Goal: Information Seeking & Learning: Learn about a topic

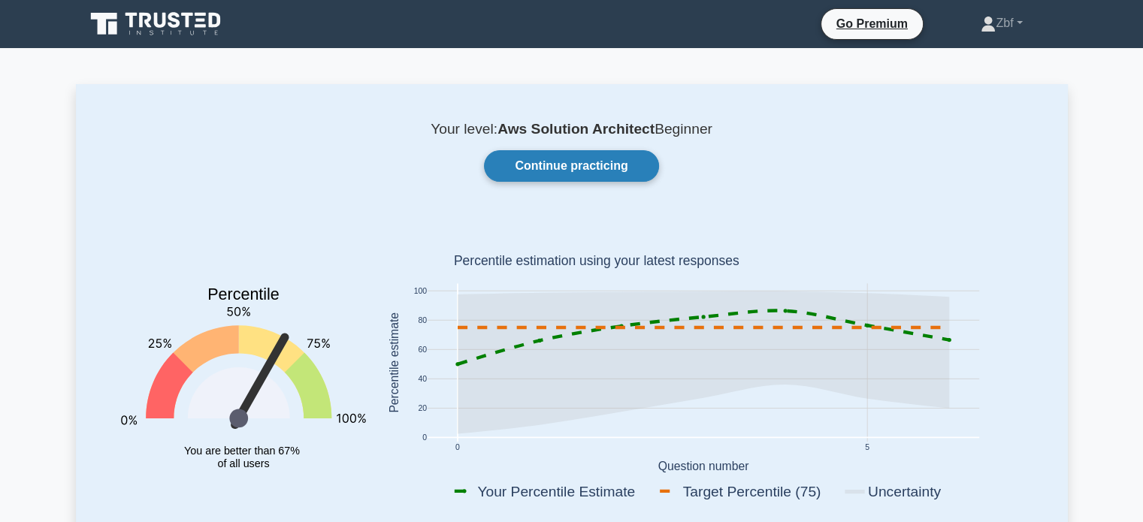
click at [580, 156] on link "Continue practicing" at bounding box center [571, 166] width 174 height 32
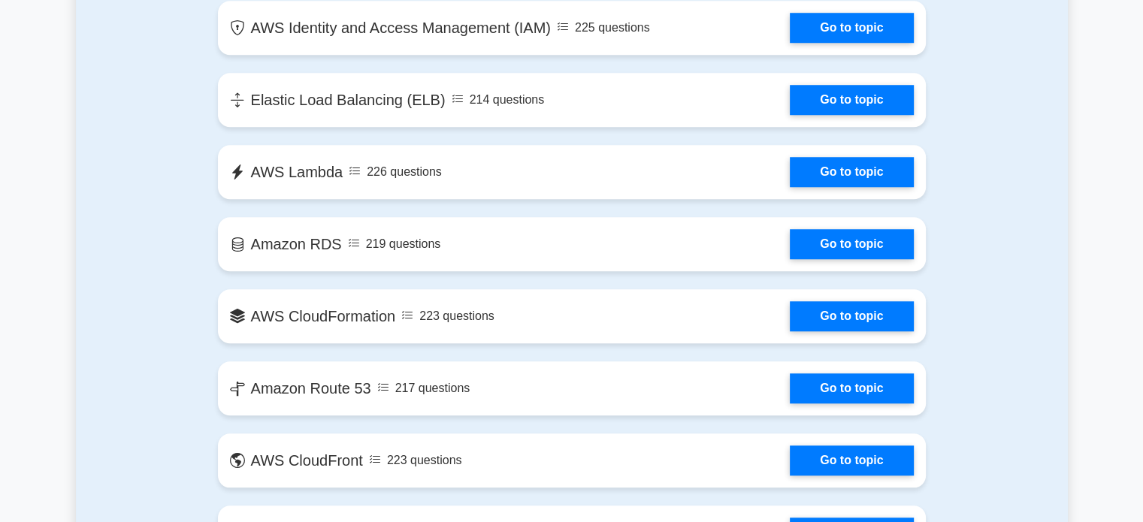
drag, startPoint x: 1153, startPoint y: 32, endPoint x: 1153, endPoint y: 161, distance: 129.2
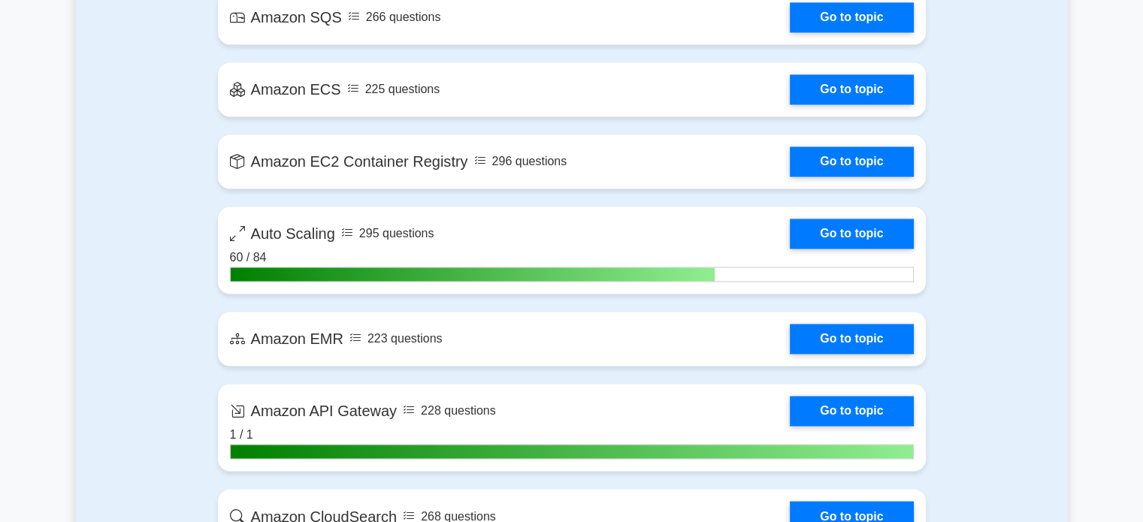
scroll to position [2407, 0]
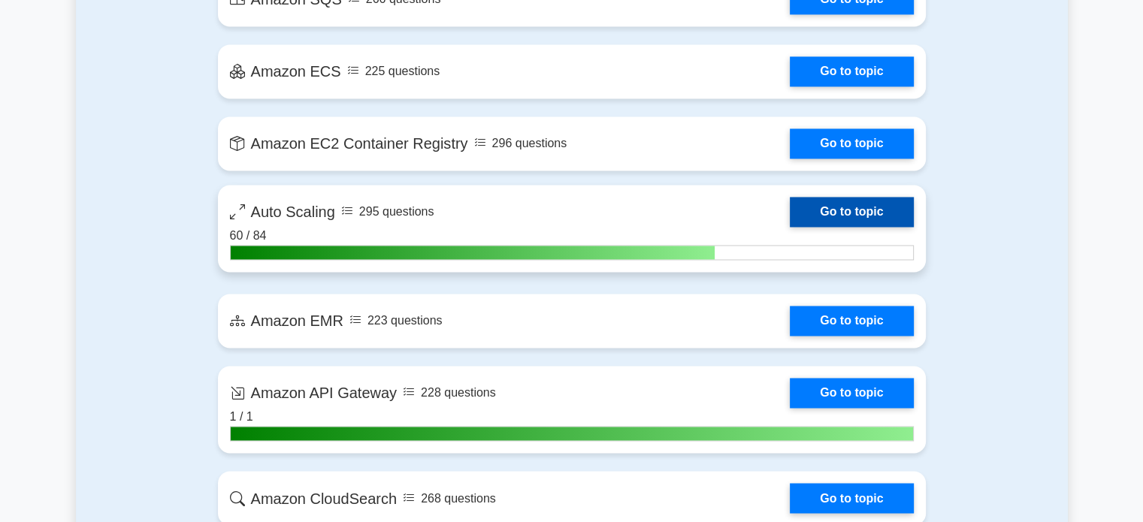
click at [870, 213] on link "Go to topic" at bounding box center [851, 212] width 123 height 30
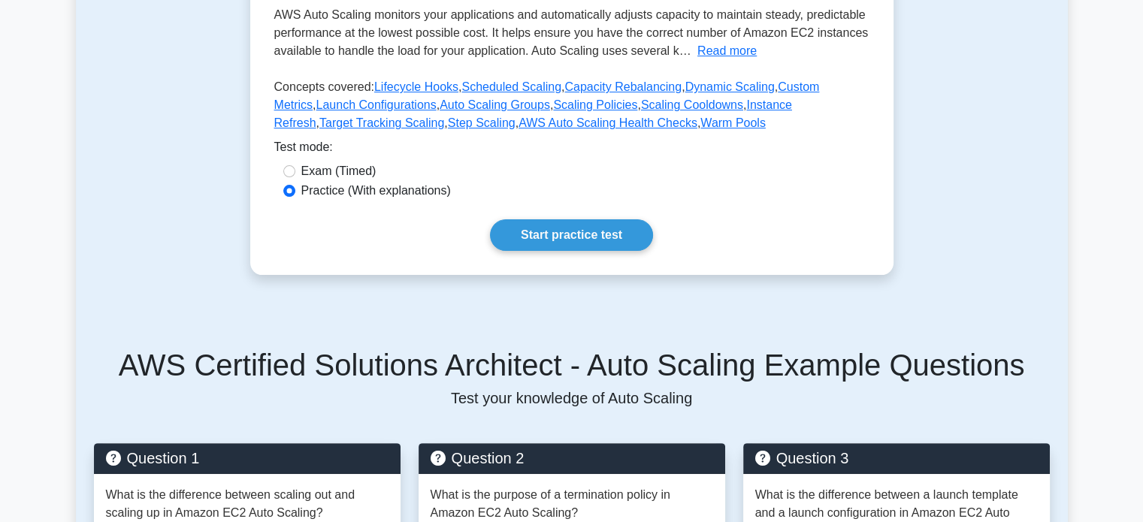
scroll to position [385, 0]
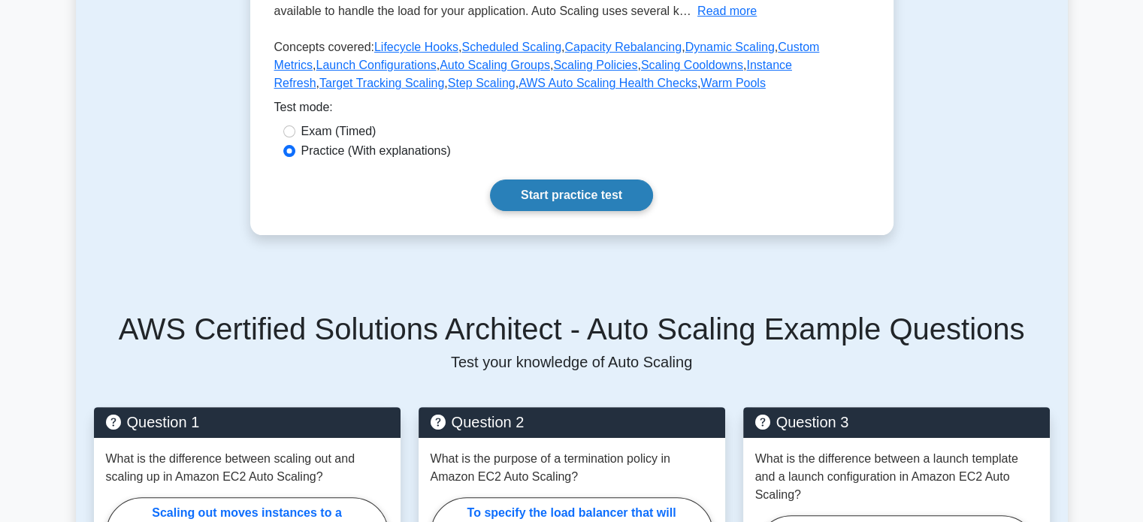
click at [605, 210] on link "Start practice test" at bounding box center [571, 196] width 163 height 32
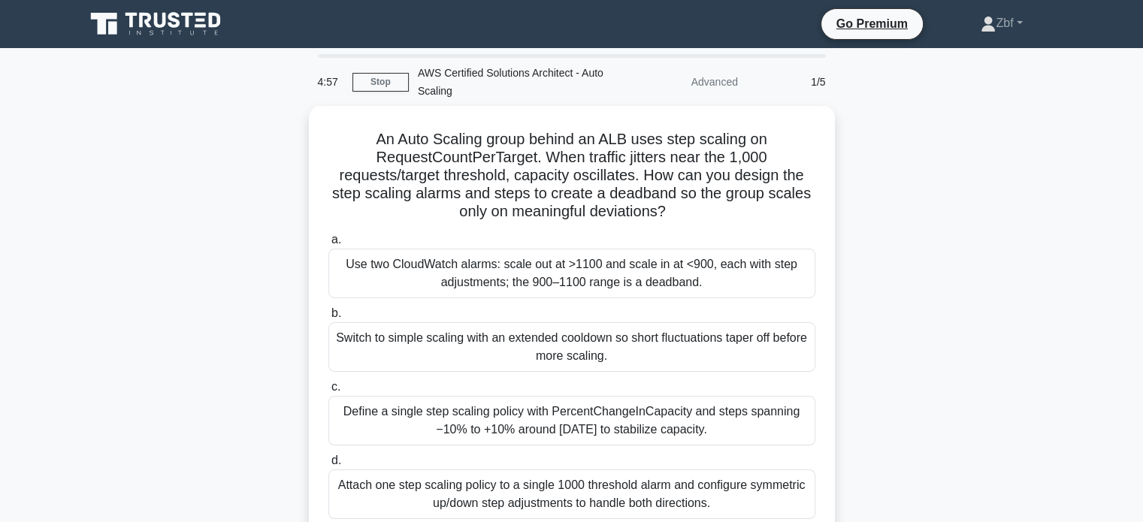
scroll to position [63, 0]
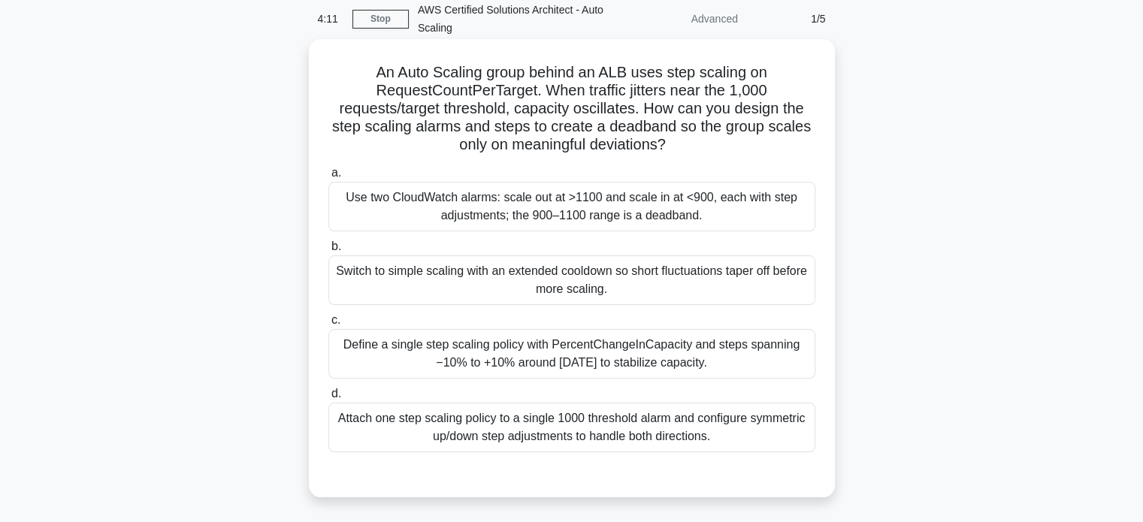
click at [778, 195] on div "Use two CloudWatch alarms: scale out at >1100 and scale in at <900, each with s…" at bounding box center [571, 207] width 487 height 50
click at [328, 178] on input "a. Use two CloudWatch alarms: scale out at >1100 and scale in at <900, each wit…" at bounding box center [328, 173] width 0 height 10
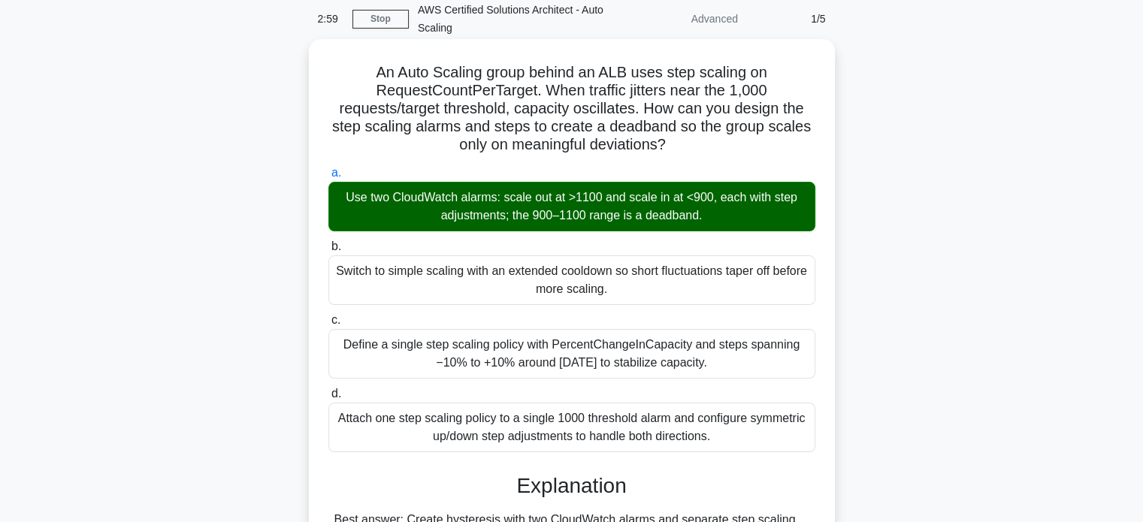
drag, startPoint x: 374, startPoint y: 71, endPoint x: 728, endPoint y: 440, distance: 510.7
click at [728, 440] on div "An Auto Scaling group behind an ALB uses step scaling on RequestCountPerTarget.…" at bounding box center [572, 491] width 514 height 892
copy div "Lo Ipsu Dolorsi ametc adipis el SED doei temp incidid ut LaboreeTdoloRemAgnaal.…"
copy div "An Auto Scaling group behind an ALB uses step scaling on RequestCountPerTarget.…"
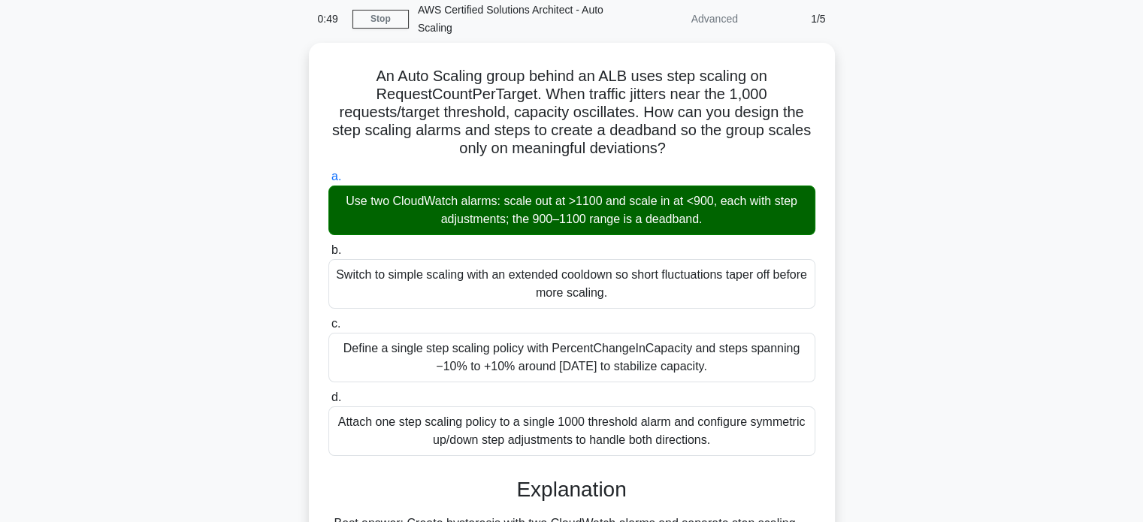
click at [859, 104] on div "An Auto Scaling group behind an ALB uses step scaling on RequestCountPerTarget.…" at bounding box center [572, 504] width 992 height 922
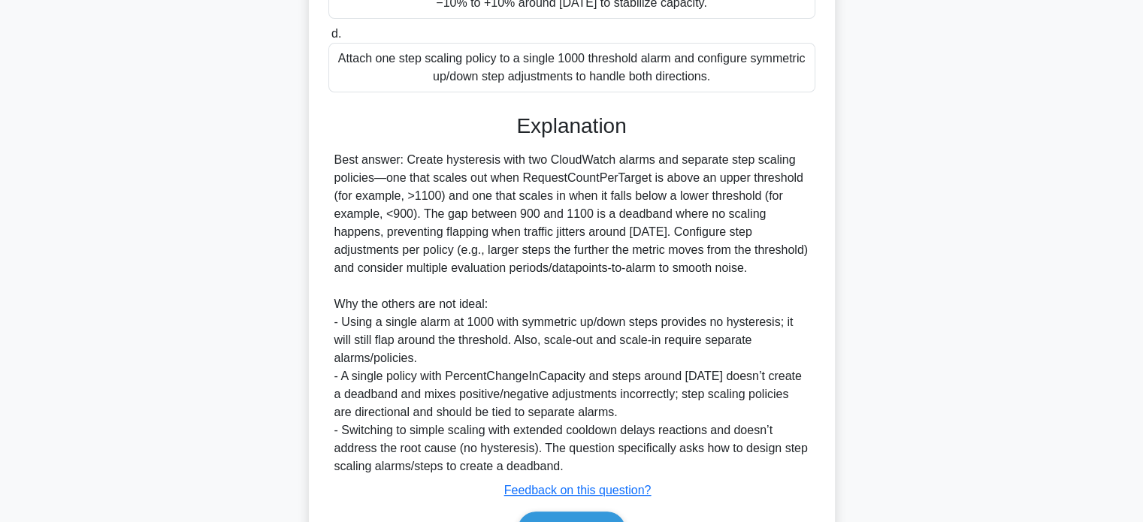
scroll to position [511, 0]
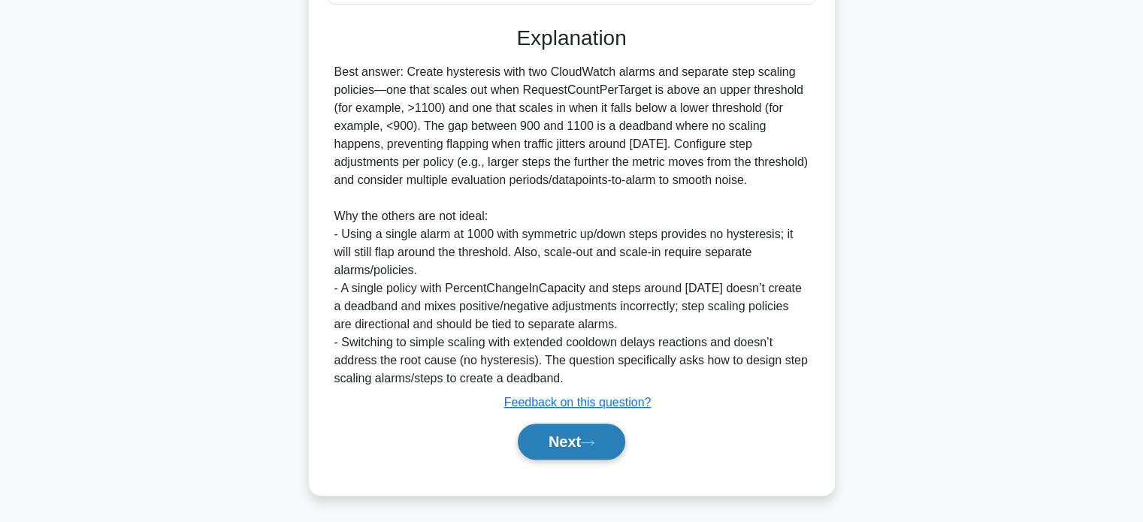
click at [607, 441] on button "Next" at bounding box center [571, 442] width 107 height 36
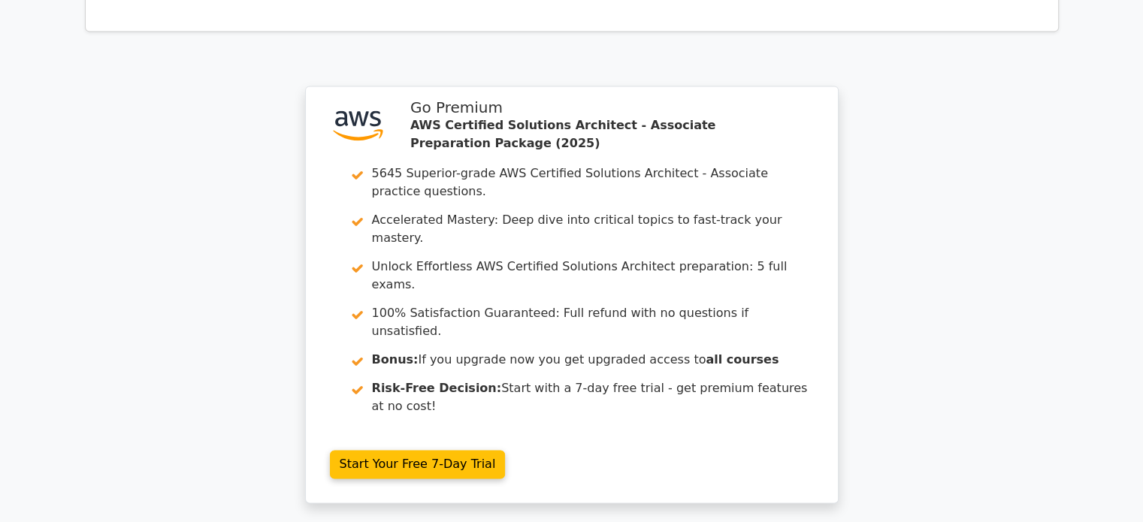
scroll to position [2236, 0]
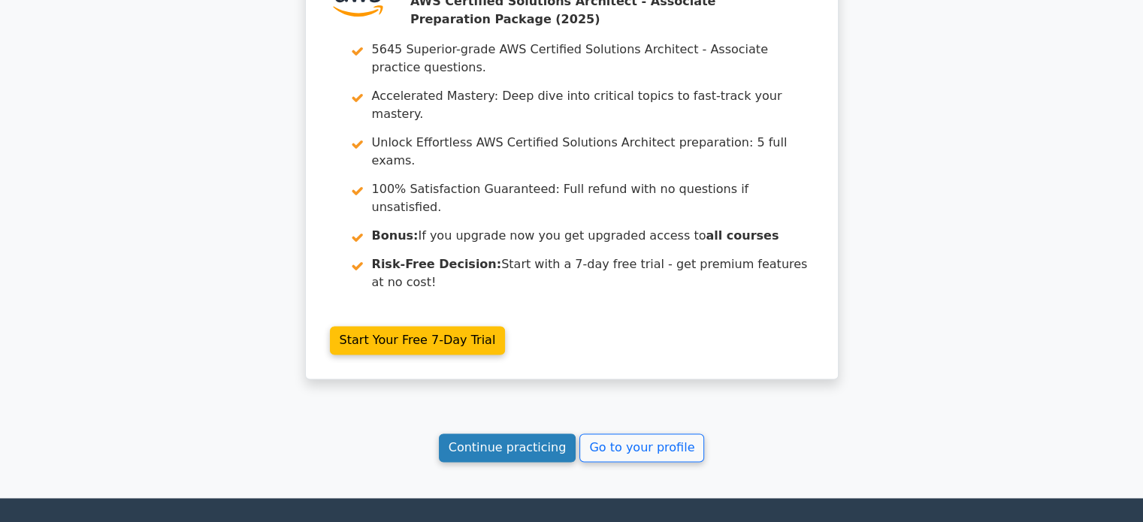
click at [526, 434] on link "Continue practicing" at bounding box center [508, 448] width 138 height 29
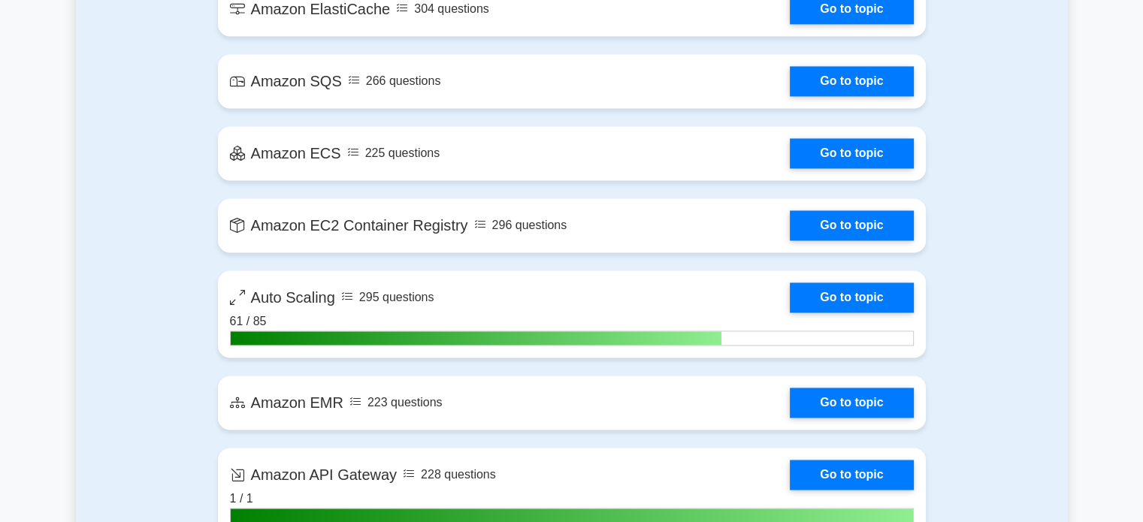
scroll to position [2356, 0]
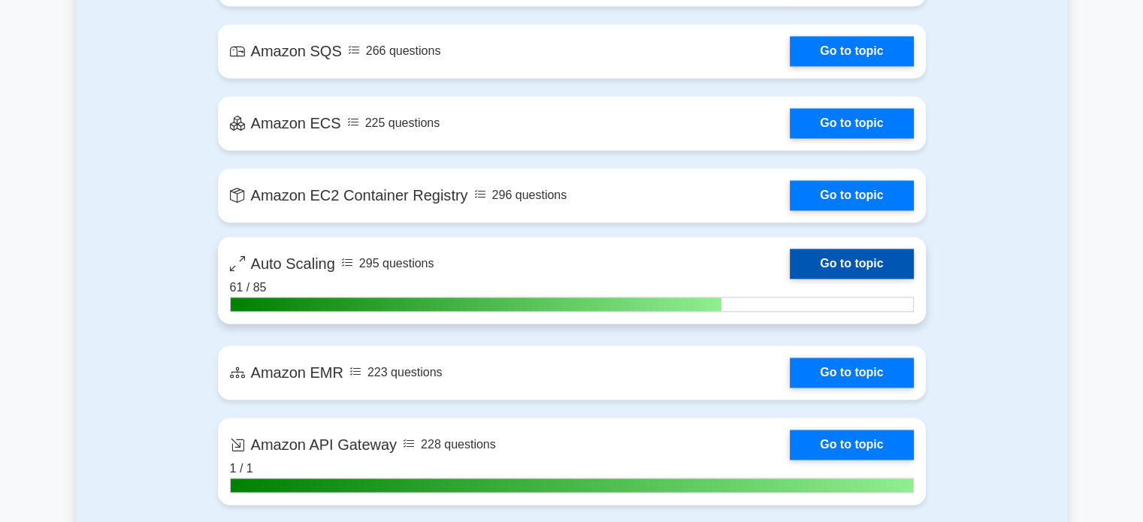
click at [875, 265] on link "Go to topic" at bounding box center [851, 264] width 123 height 30
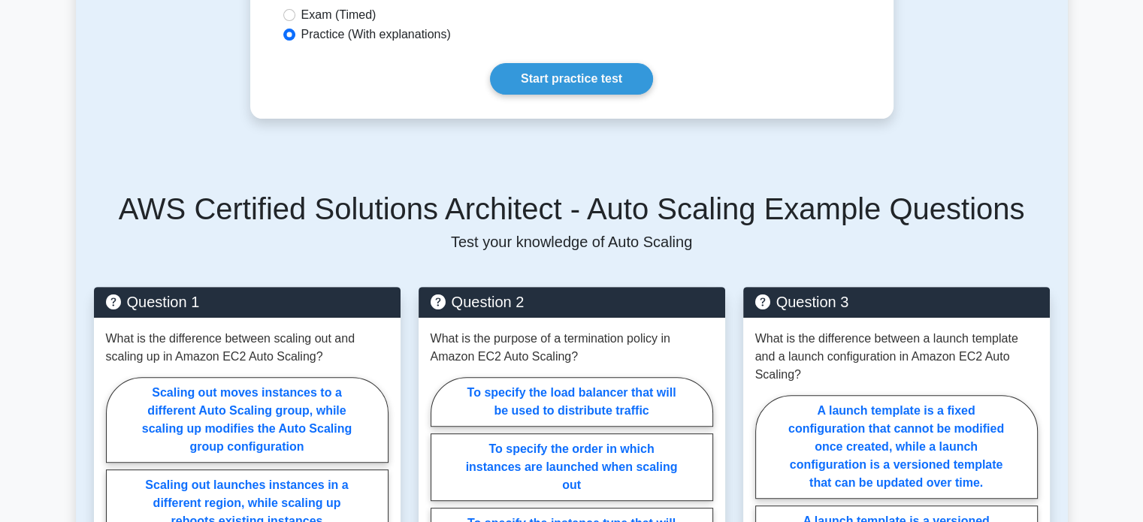
scroll to position [553, 0]
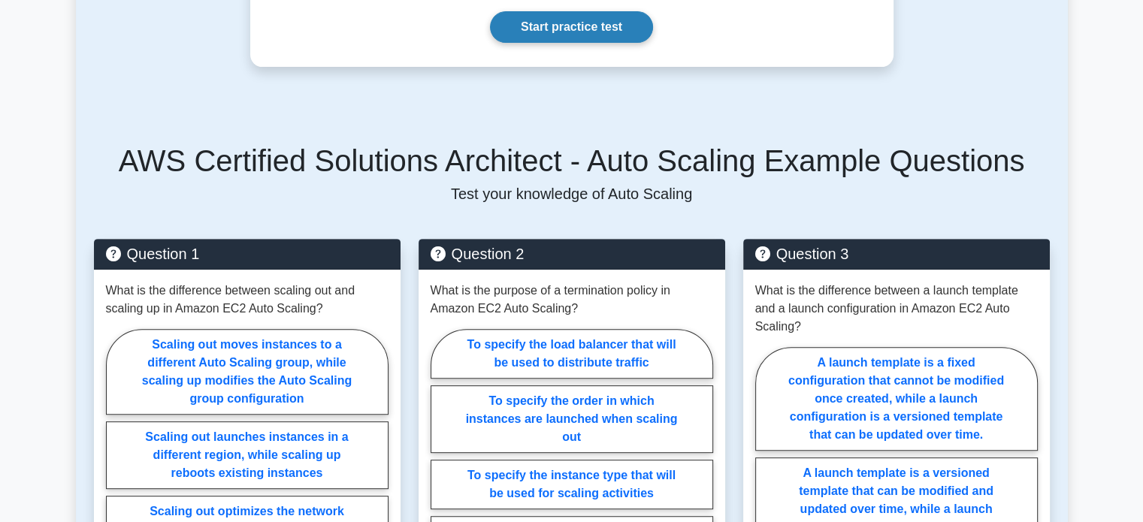
click at [627, 32] on link "Start practice test" at bounding box center [571, 27] width 163 height 32
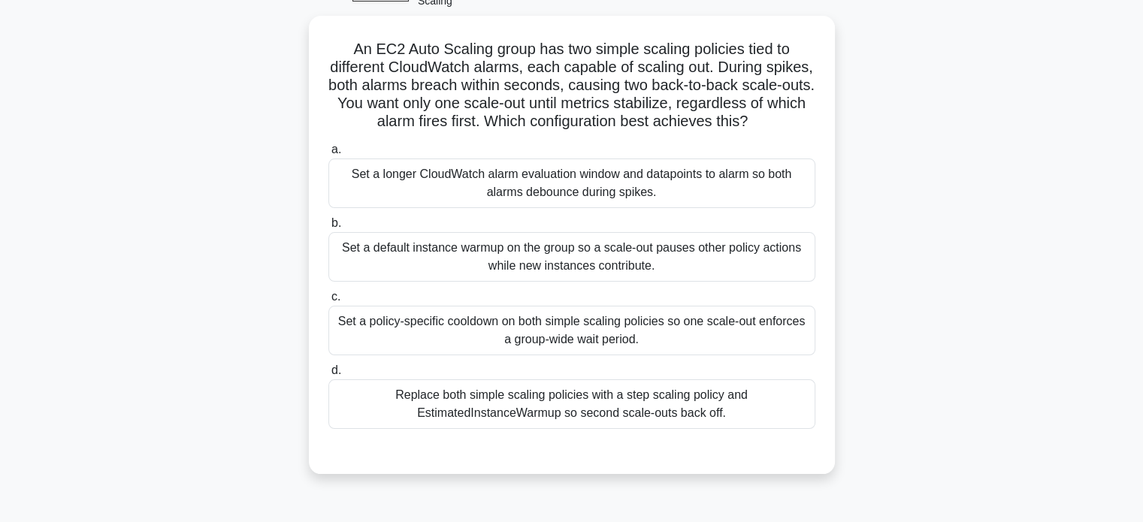
scroll to position [91, 0]
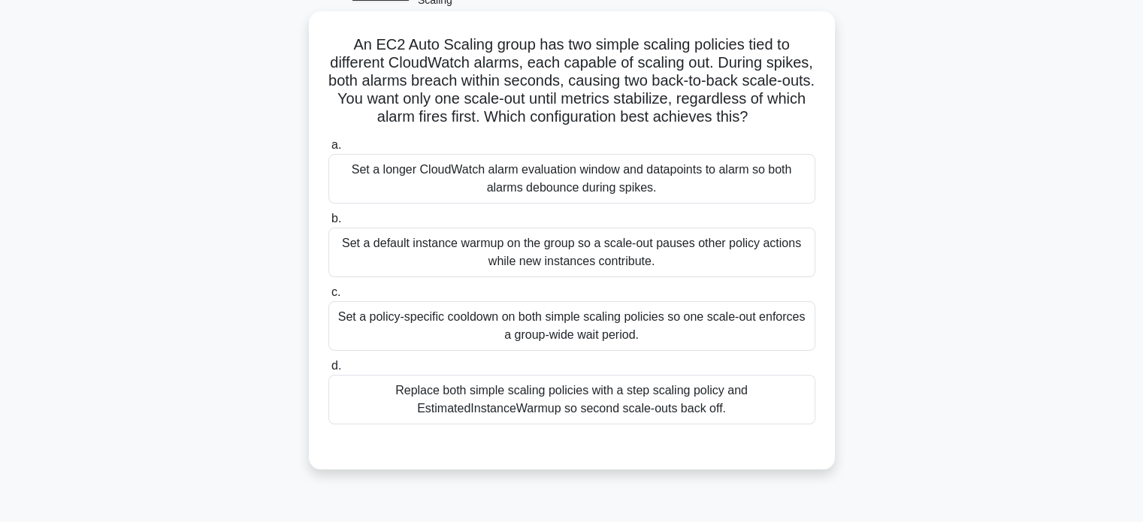
click at [676, 344] on div "Set a policy-specific cooldown on both simple scaling policies so one scale-out…" at bounding box center [571, 326] width 487 height 50
click at [328, 298] on input "c. Set a policy-specific cooldown on both simple scaling policies so one scale-…" at bounding box center [328, 293] width 0 height 10
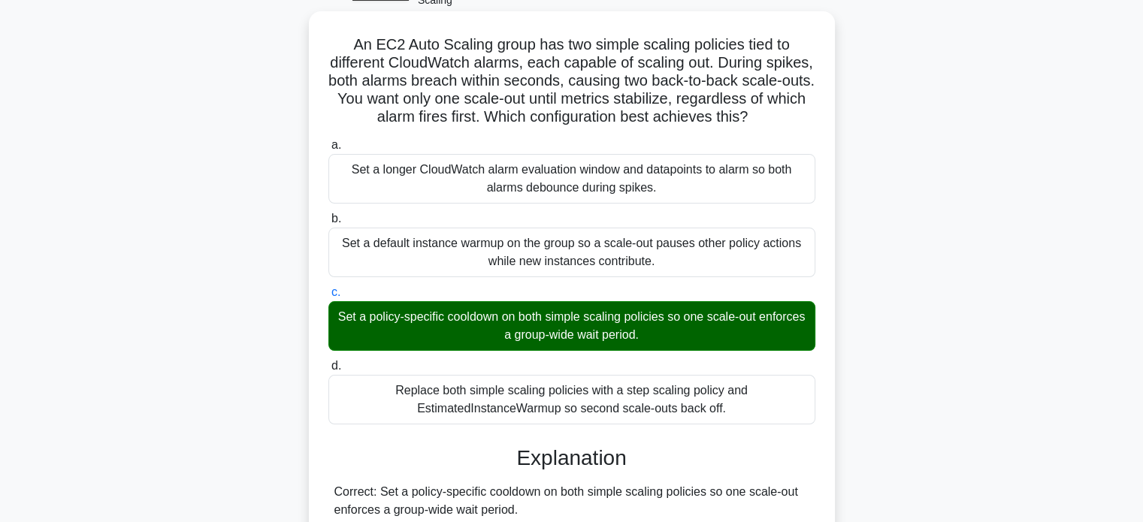
drag, startPoint x: 352, startPoint y: 42, endPoint x: 751, endPoint y: 422, distance: 551.7
click at [751, 422] on div "An EC2 Auto Scaling group has two simple scaling policies tied to different Clo…" at bounding box center [572, 490] width 514 height 946
copy div "An EC2 Auto Scaling group has two simple scaling policies tied to different Clo…"
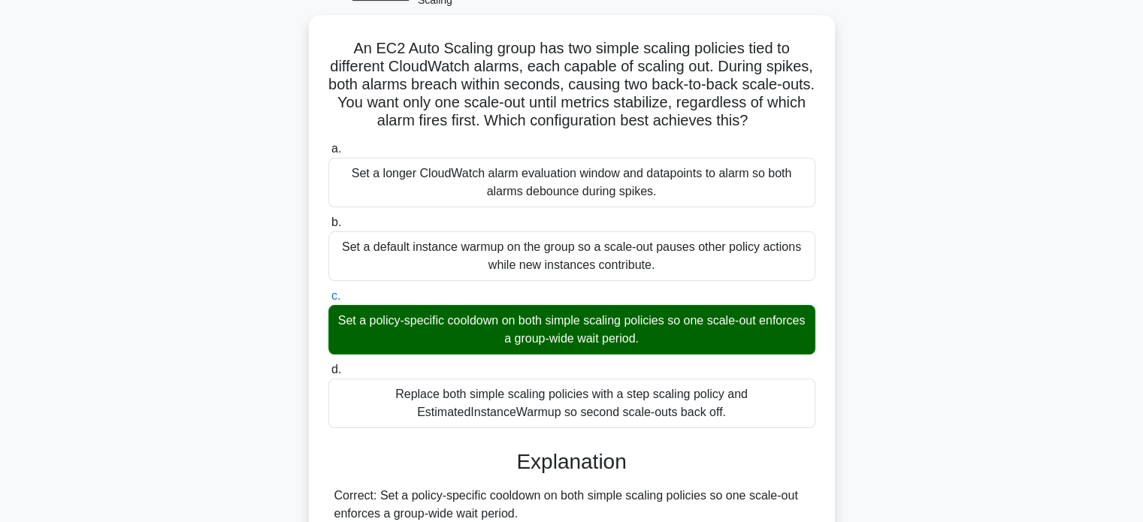
click at [936, 131] on div "An EC2 Auto Scaling group has two simple scaling policies tied to different Clo…" at bounding box center [572, 503] width 992 height 976
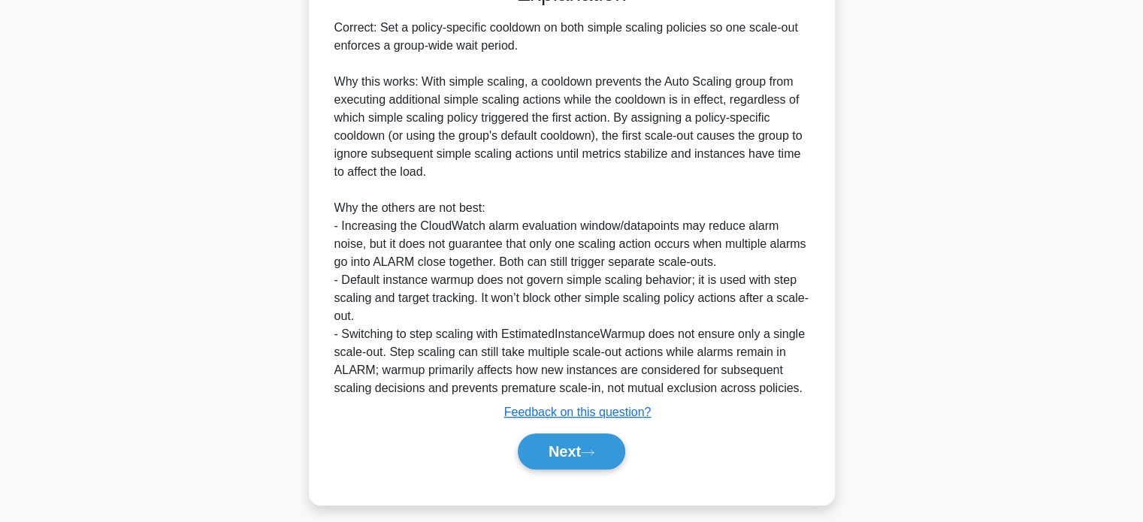
scroll to position [583, 0]
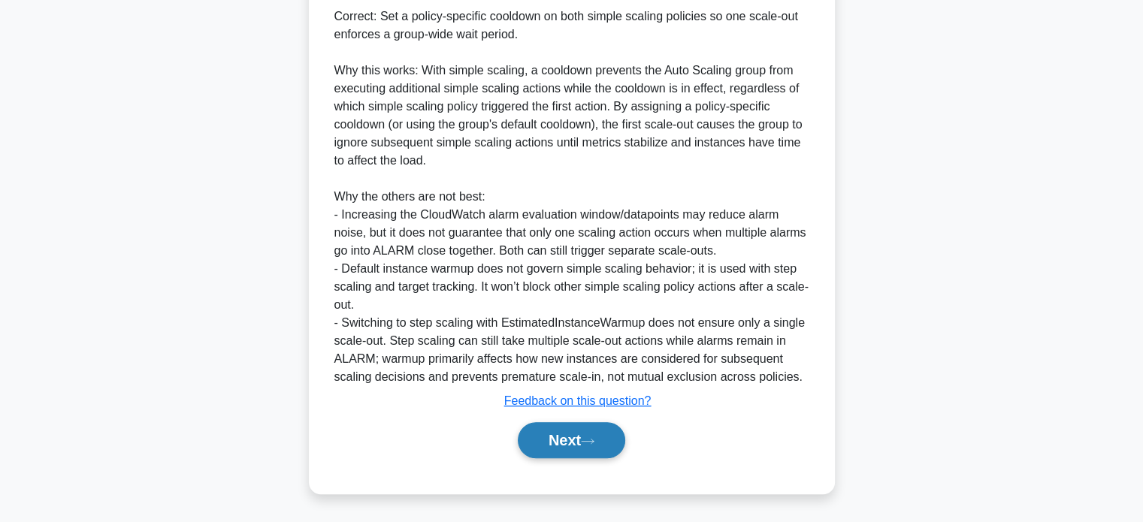
click at [610, 434] on button "Next" at bounding box center [571, 440] width 107 height 36
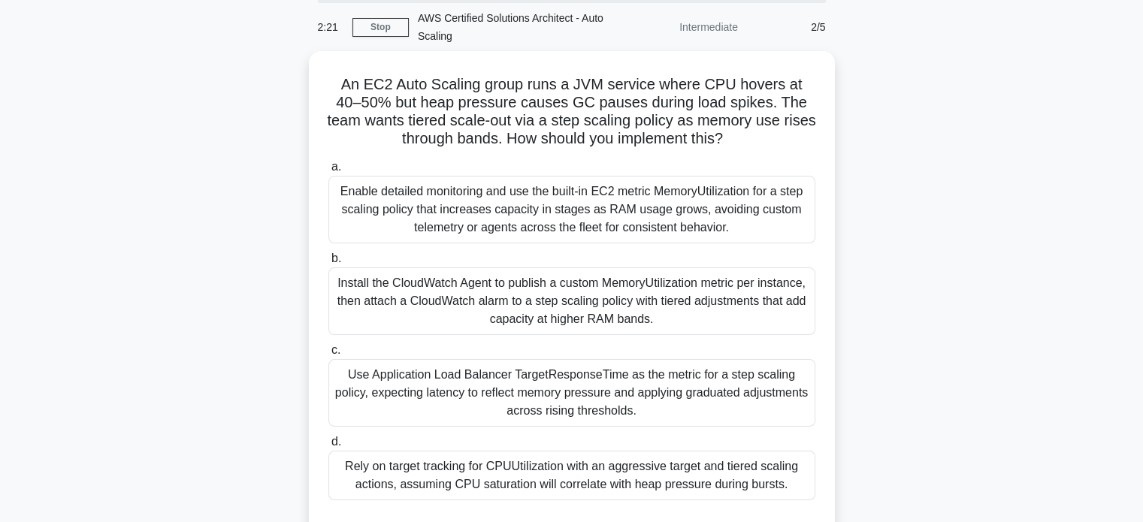
scroll to position [56, 0]
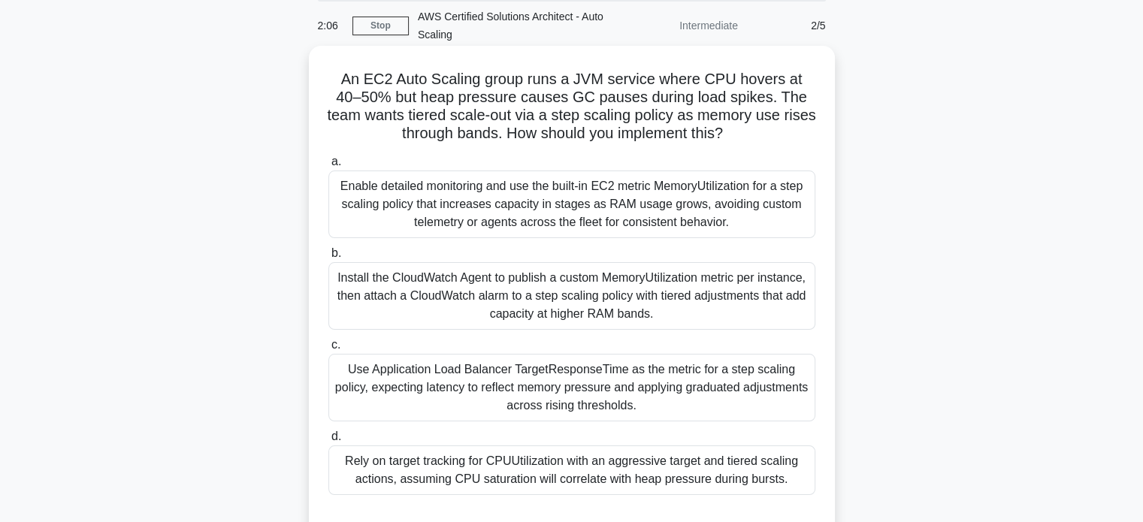
click at [641, 286] on div "Install the CloudWatch Agent to publish a custom MemoryUtilization metric per i…" at bounding box center [571, 296] width 487 height 68
click at [328, 258] on input "b. Install the CloudWatch Agent to publish a custom MemoryUtilization metric pe…" at bounding box center [328, 254] width 0 height 10
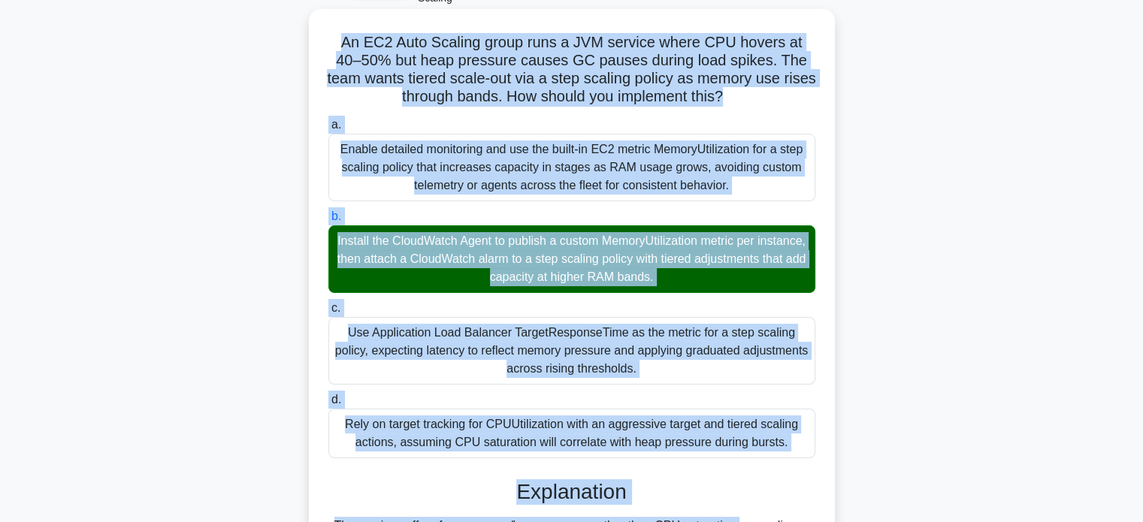
scroll to position [96, 0]
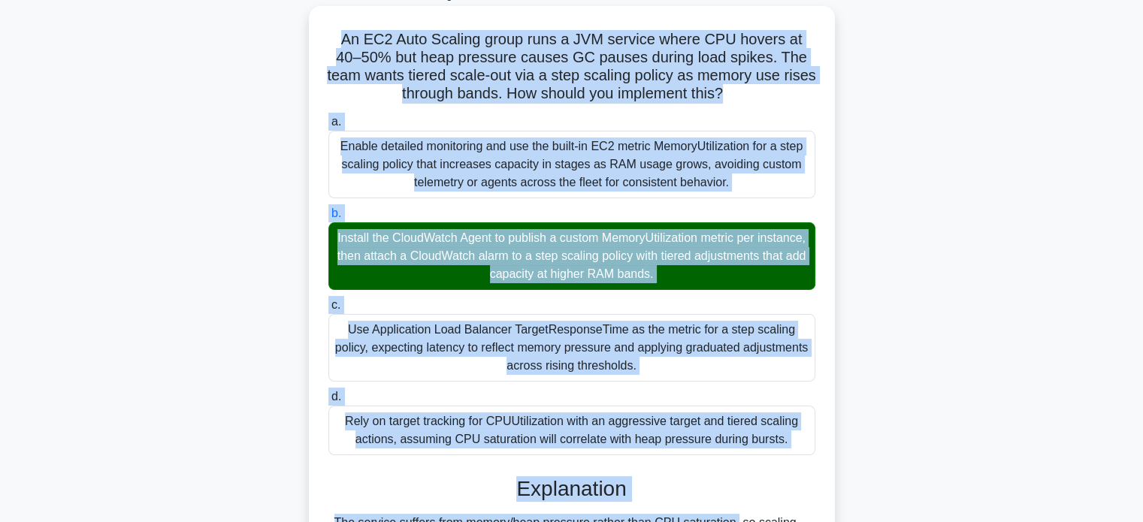
drag, startPoint x: 328, startPoint y: 80, endPoint x: 797, endPoint y: 437, distance: 589.9
click at [797, 437] on div "An EC2 Auto Scaling group runs a JVM service where CPU hovers at 40–50% but hea…" at bounding box center [572, 485] width 514 height 946
copy div "An EC2 Auto Scaling group runs a JVM service where CPU hovers at 40–50% but hea…"
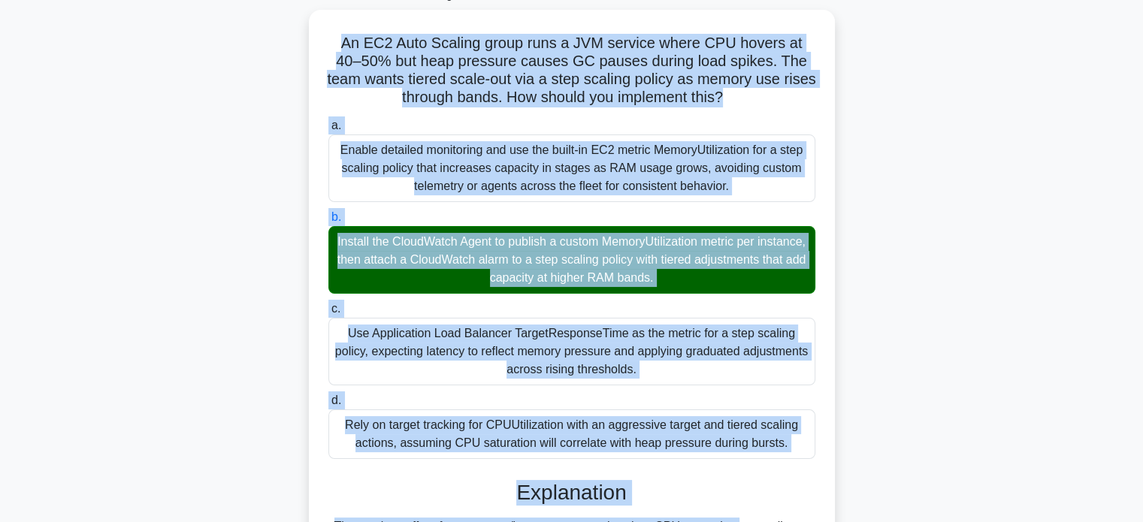
click at [911, 159] on div "An EC2 Auto Scaling group runs a JVM service where CPU hovers at 40–50% but hea…" at bounding box center [572, 498] width 992 height 976
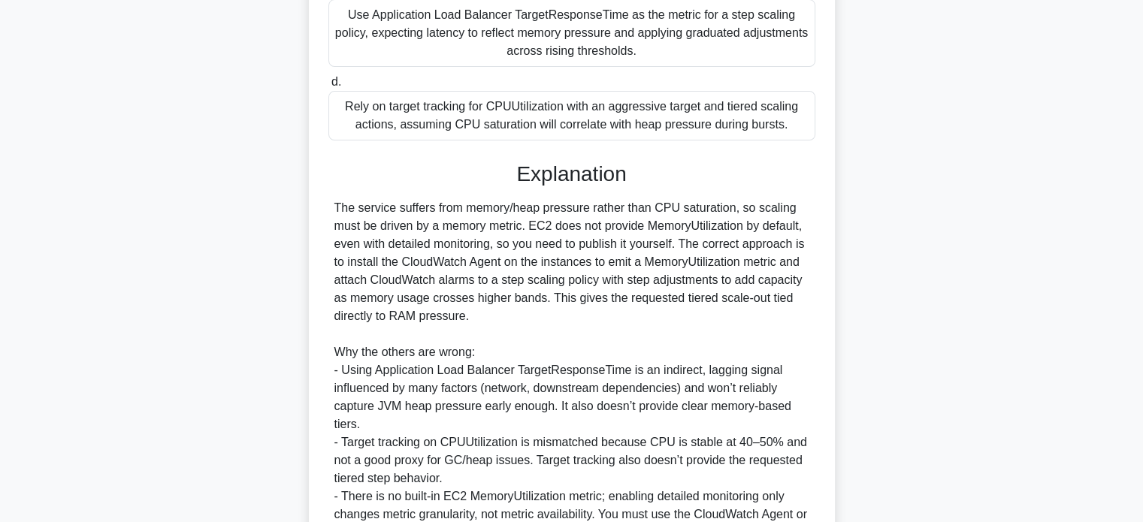
scroll to position [565, 0]
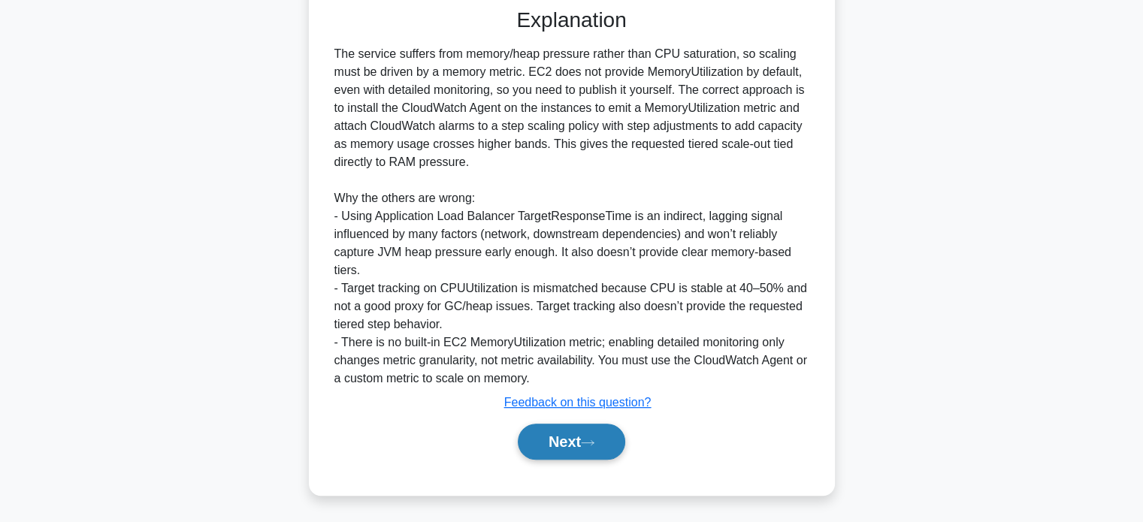
click at [594, 444] on icon at bounding box center [588, 443] width 14 height 8
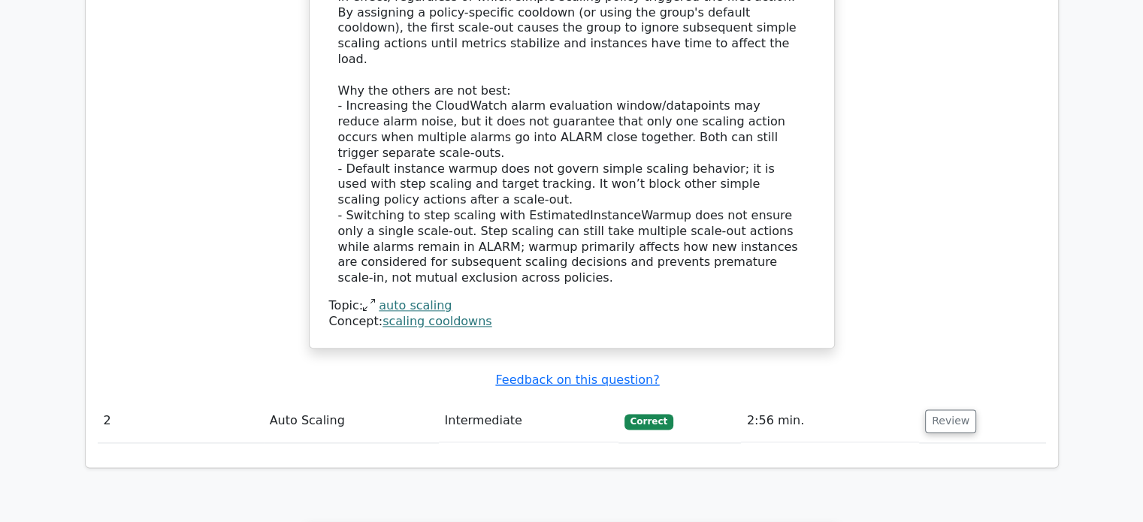
scroll to position [2344, 0]
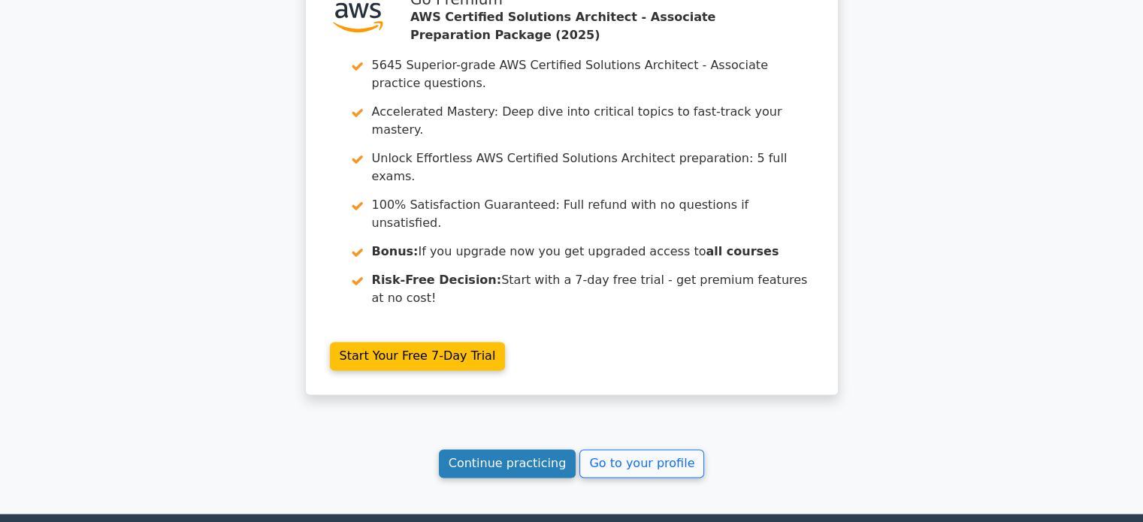
click at [520, 449] on link "Continue practicing" at bounding box center [508, 463] width 138 height 29
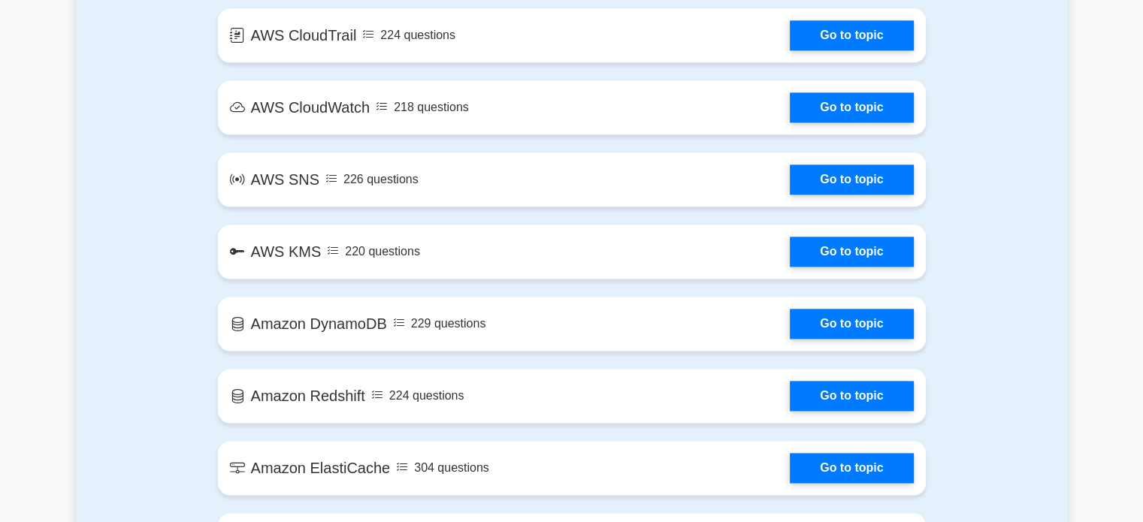
scroll to position [2284, 0]
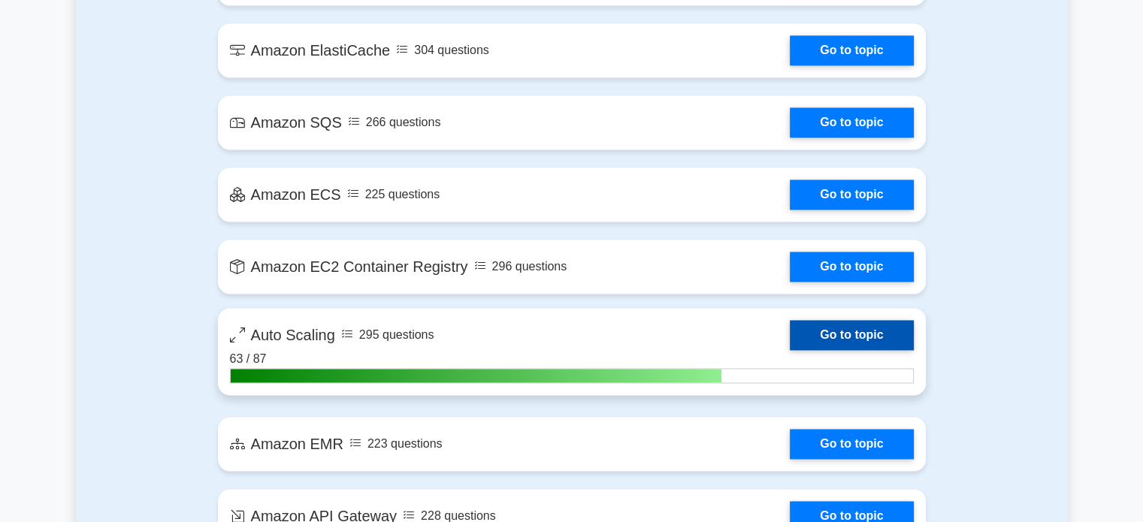
click at [875, 327] on link "Go to topic" at bounding box center [851, 335] width 123 height 30
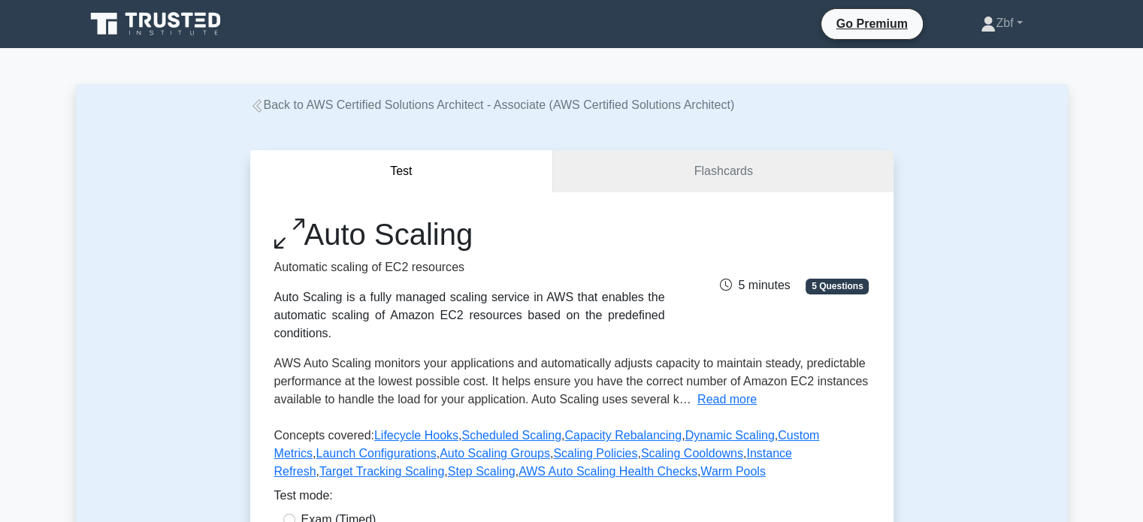
scroll to position [457, 0]
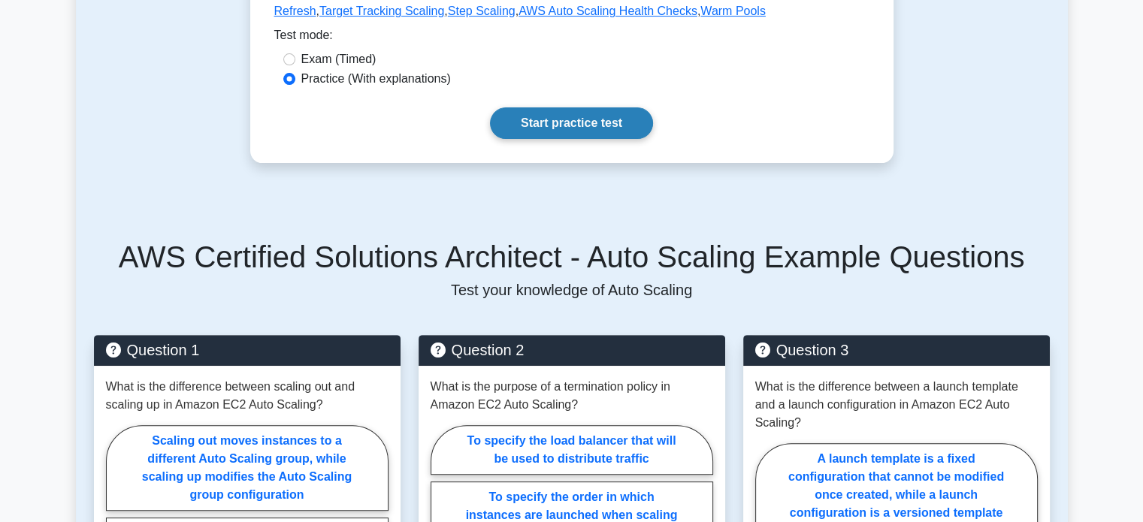
click at [580, 114] on link "Start practice test" at bounding box center [571, 123] width 163 height 32
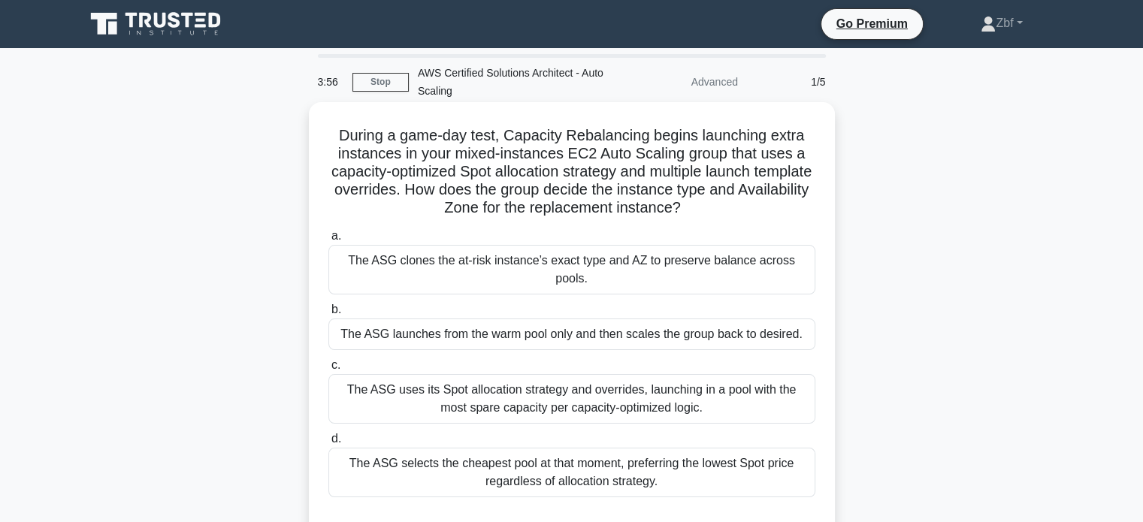
click at [685, 374] on div "The ASG uses its Spot allocation strategy and overrides, launching in a pool wi…" at bounding box center [571, 399] width 487 height 50
click at [328, 368] on input "c. The ASG uses its Spot allocation strategy and overrides, launching in a pool…" at bounding box center [328, 366] width 0 height 10
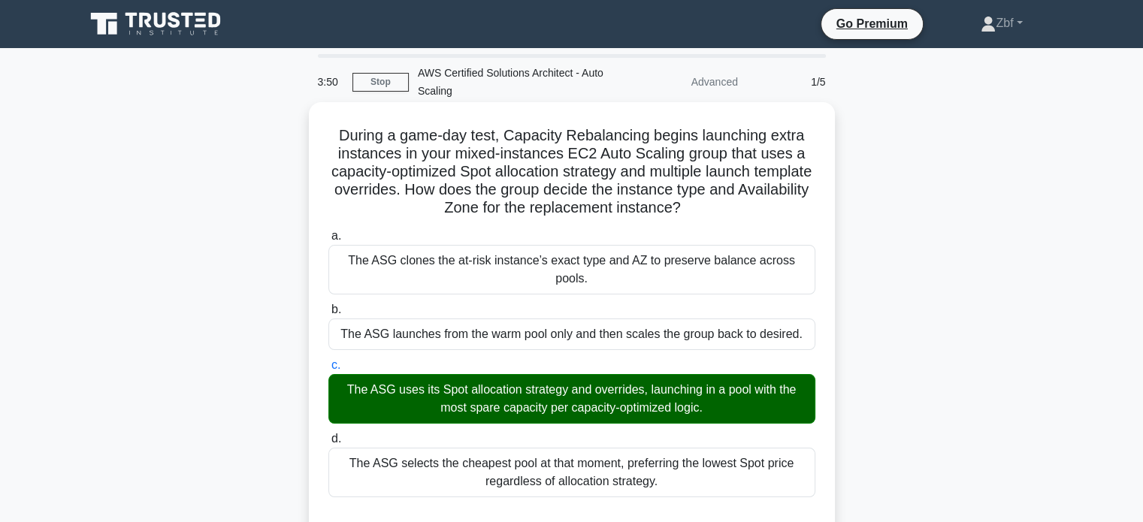
drag, startPoint x: 337, startPoint y: 136, endPoint x: 680, endPoint y: 464, distance: 474.1
click at [680, 464] on div "During a game-day test, Capacity Rebalancing begins launching extra instances i…" at bounding box center [572, 509] width 514 height 802
copy div "During a game-day test, Capacity Rebalancing begins launching extra instances i…"
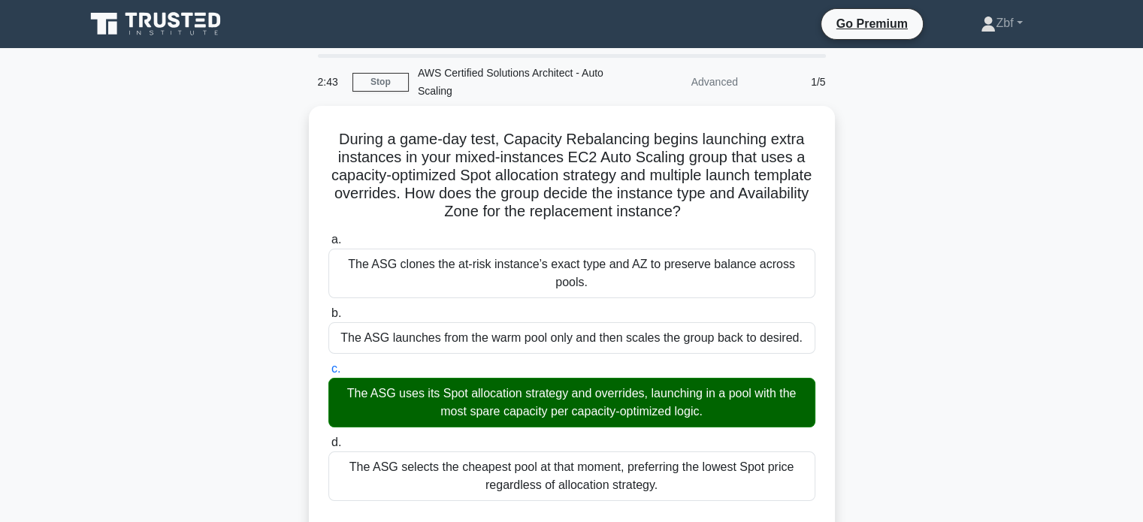
click at [898, 126] on div "During a game-day test, Capacity Rebalancing begins launching extra instances i…" at bounding box center [572, 522] width 992 height 832
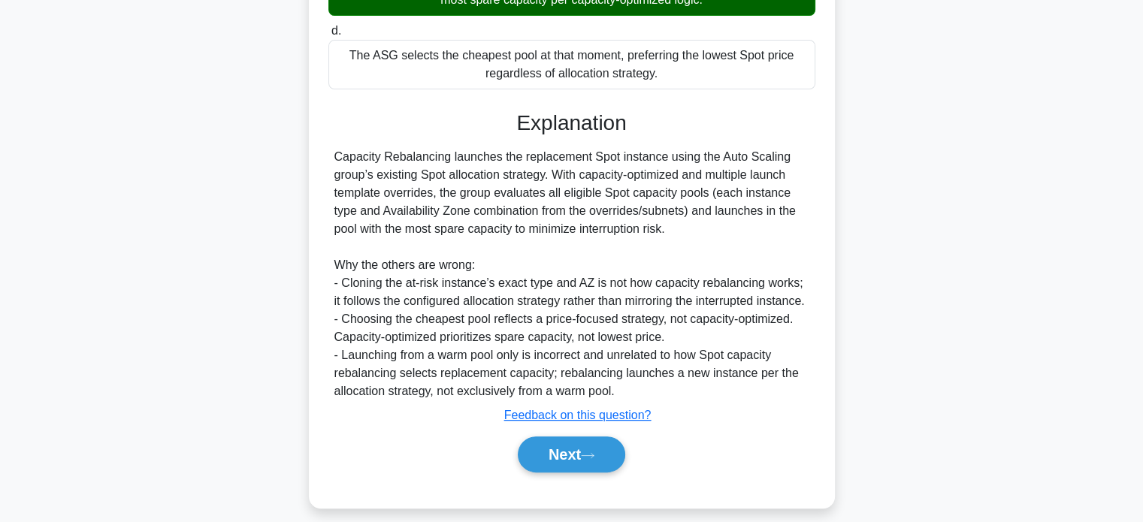
scroll to position [421, 0]
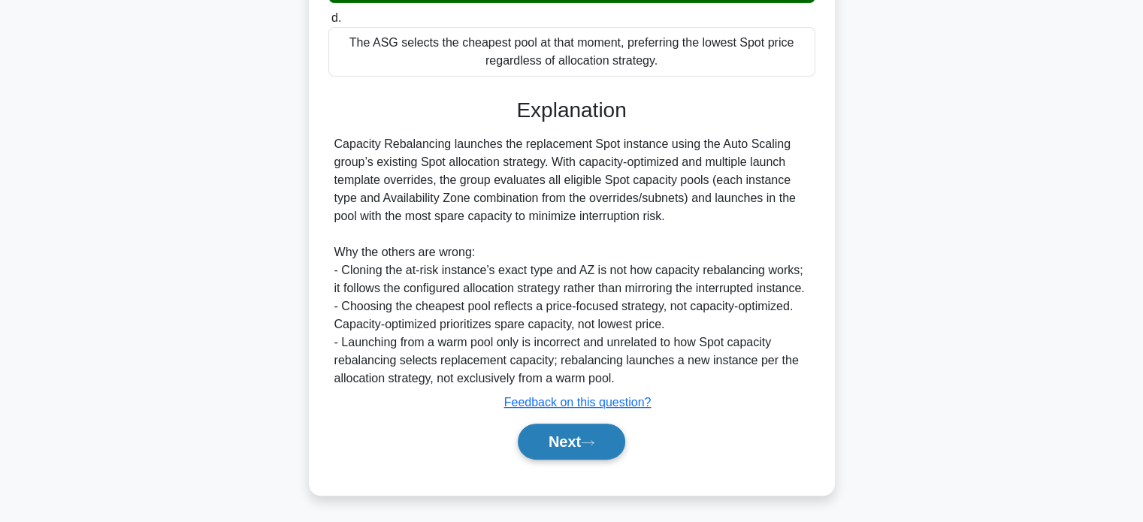
click at [618, 425] on button "Next" at bounding box center [571, 442] width 107 height 36
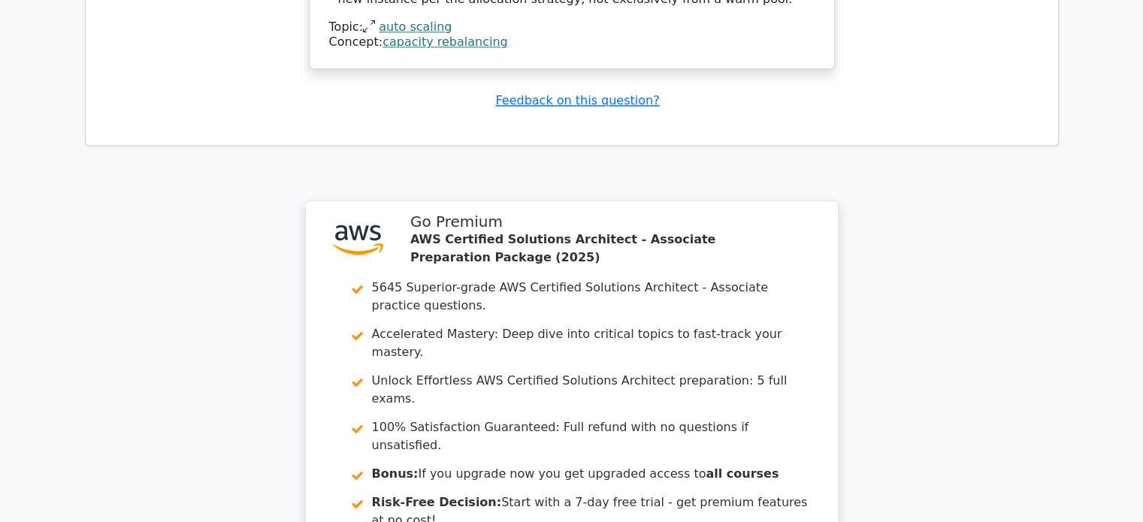
scroll to position [2143, 0]
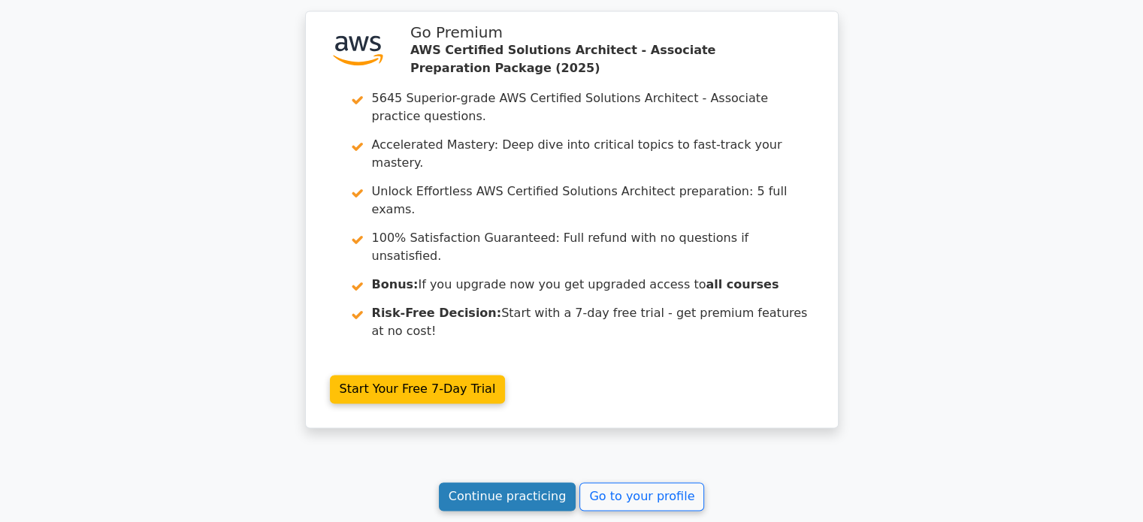
click at [472, 482] on link "Continue practicing" at bounding box center [508, 496] width 138 height 29
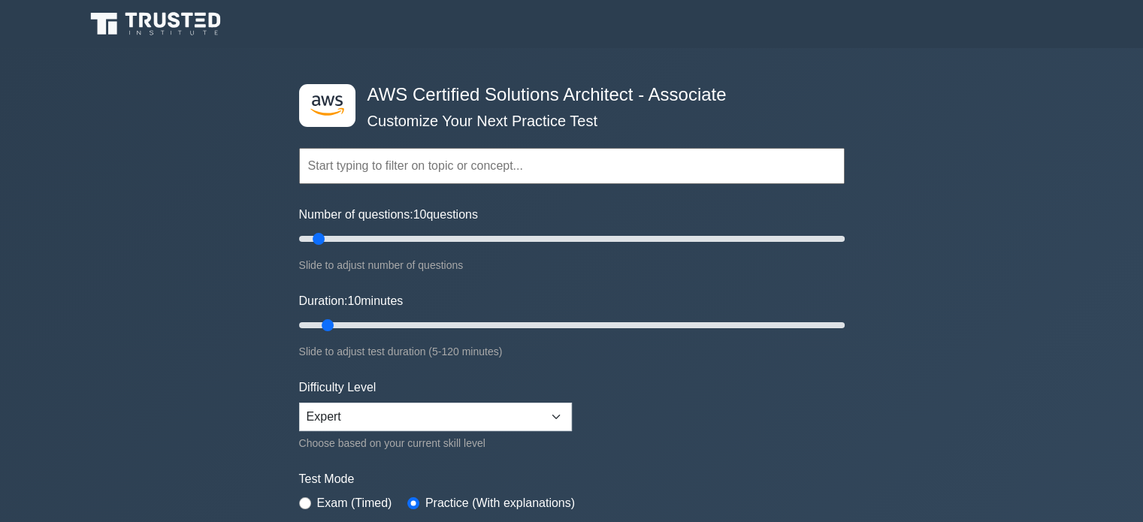
scroll to position [457, 0]
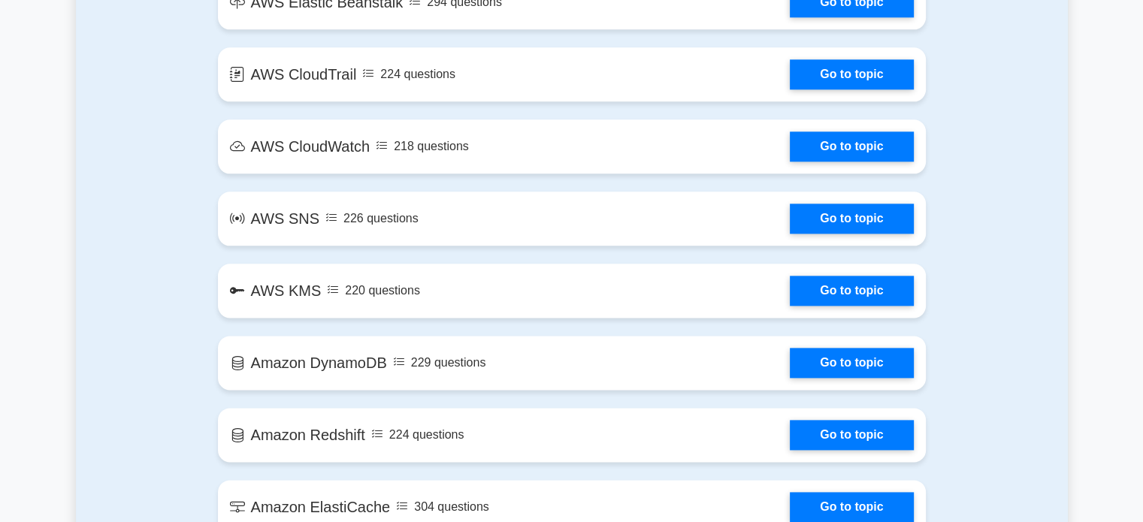
scroll to position [2284, 0]
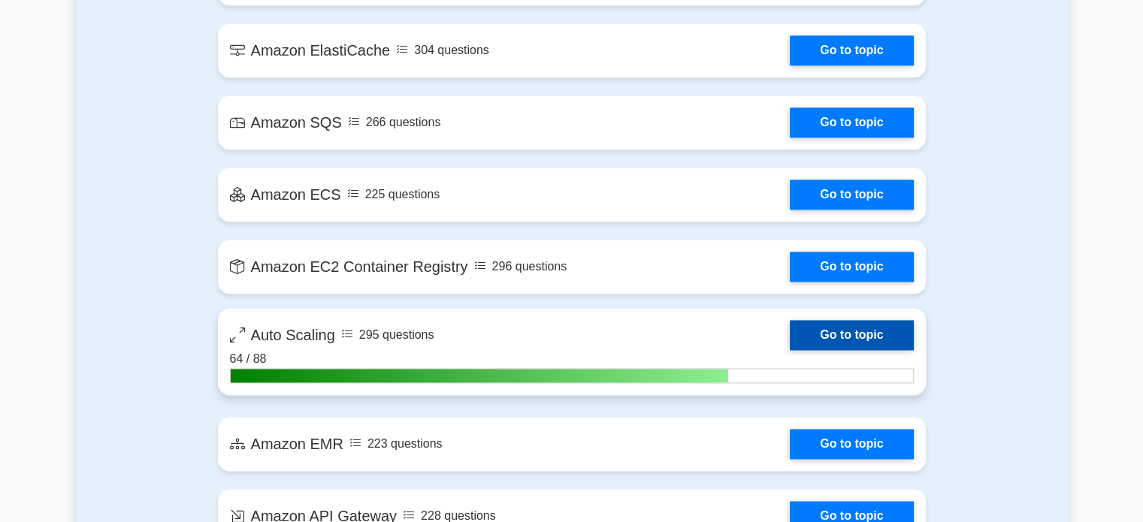
click at [874, 341] on link "Go to topic" at bounding box center [851, 335] width 123 height 30
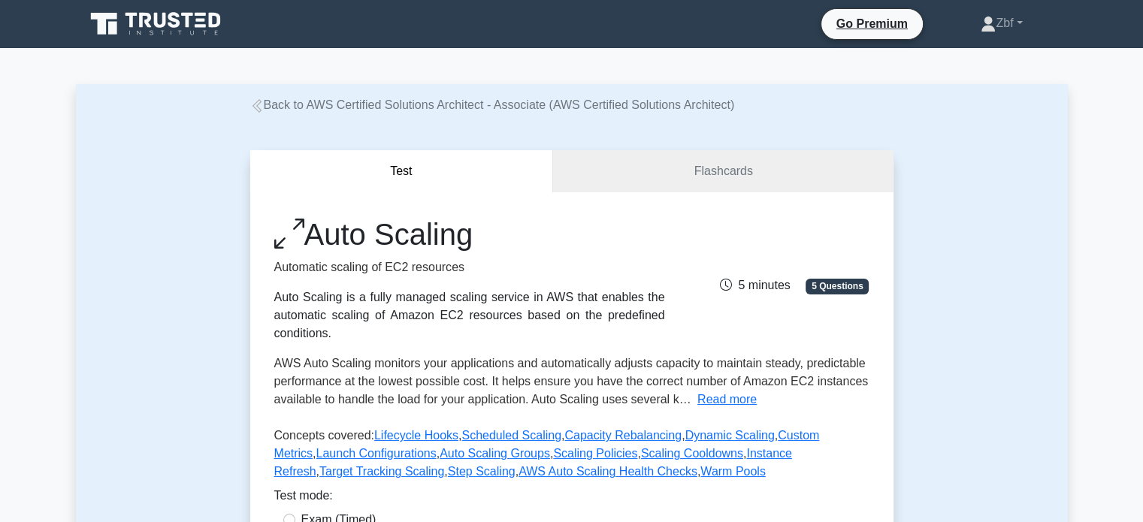
scroll to position [457, 0]
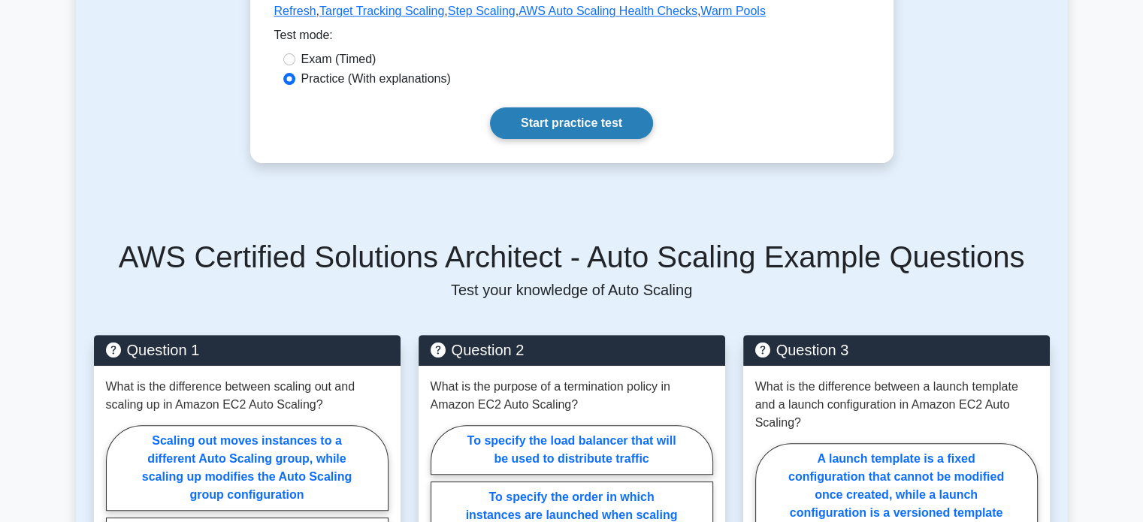
click at [598, 111] on link "Start practice test" at bounding box center [571, 123] width 163 height 32
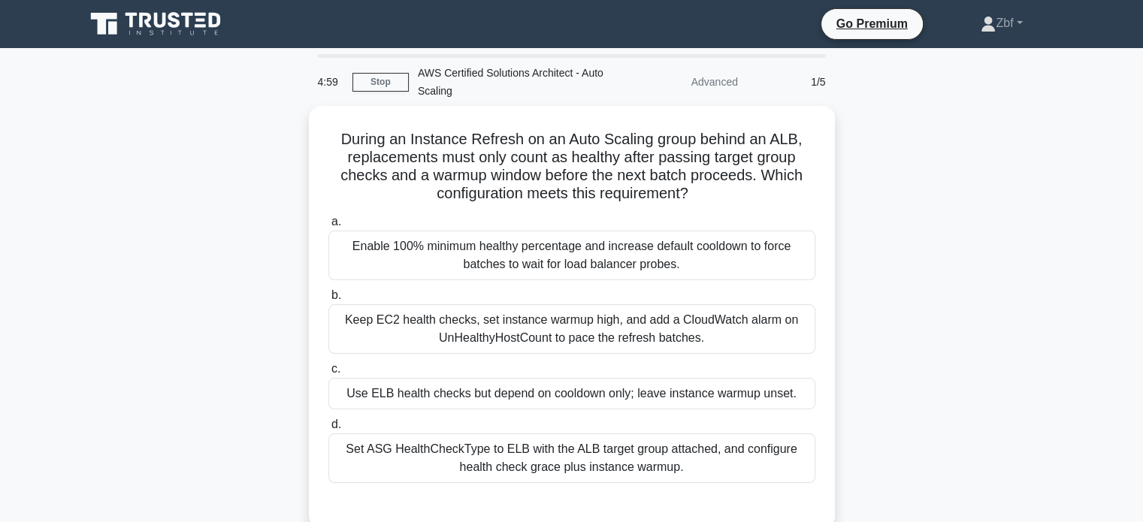
scroll to position [58, 0]
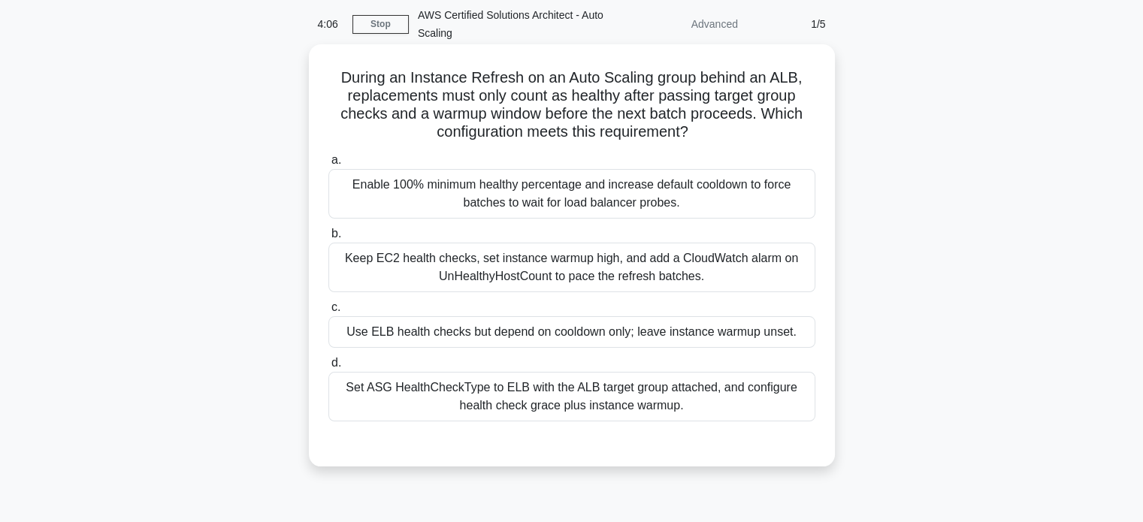
click at [754, 405] on div "Set ASG HealthCheckType to ELB with the ALB target group attached, and configur…" at bounding box center [571, 397] width 487 height 50
click at [328, 368] on input "d. Set ASG HealthCheckType to ELB with the ALB target group attached, and confi…" at bounding box center [328, 363] width 0 height 10
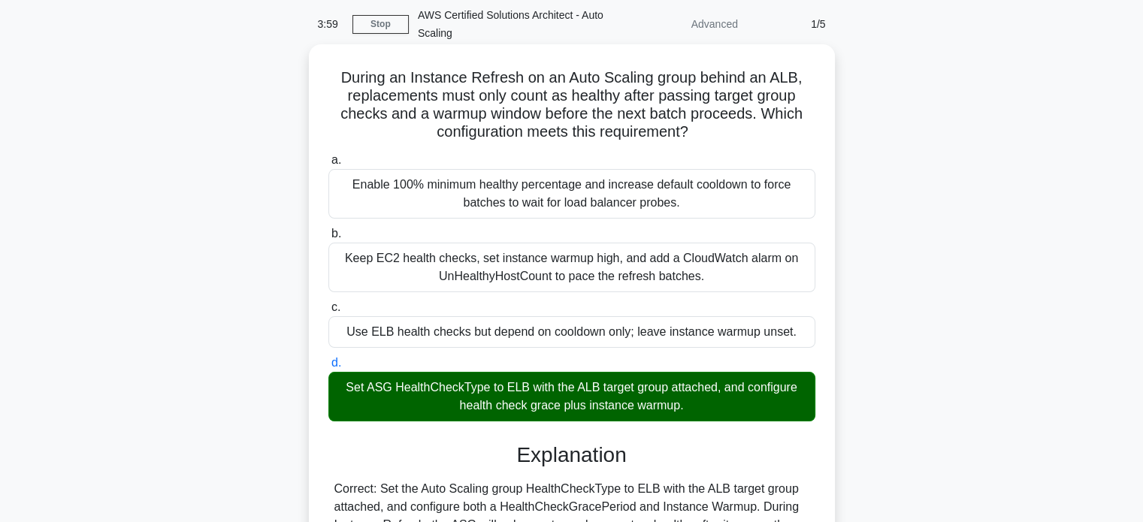
drag, startPoint x: 337, startPoint y: 80, endPoint x: 721, endPoint y: 410, distance: 506.1
click at [721, 410] on div "During an Instance Refresh on an Auto Scaling group behind an ALB, replacements…" at bounding box center [572, 460] width 514 height 820
copy div "During an Instance Refresh on an Auto Scaling group behind an ALB, replacements…"
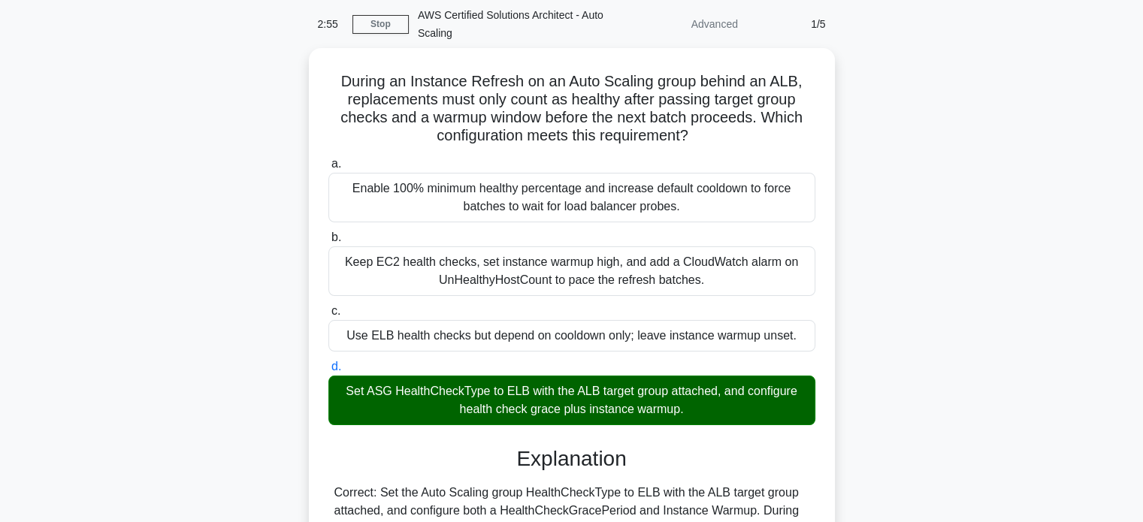
click at [882, 104] on div "During an Instance Refresh on an Auto Scaling group behind an ALB, replacements…" at bounding box center [572, 473] width 992 height 850
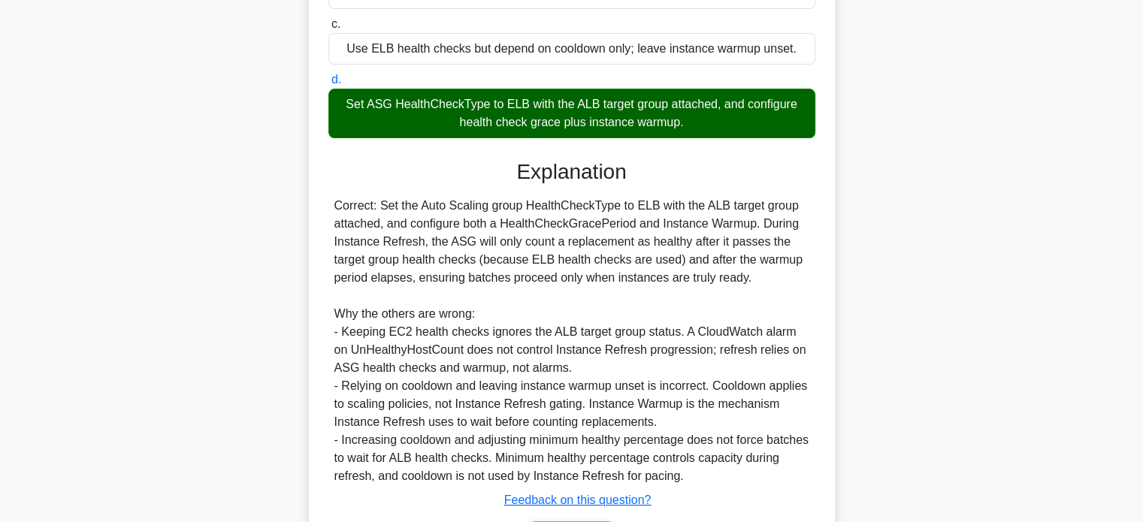
scroll to position [439, 0]
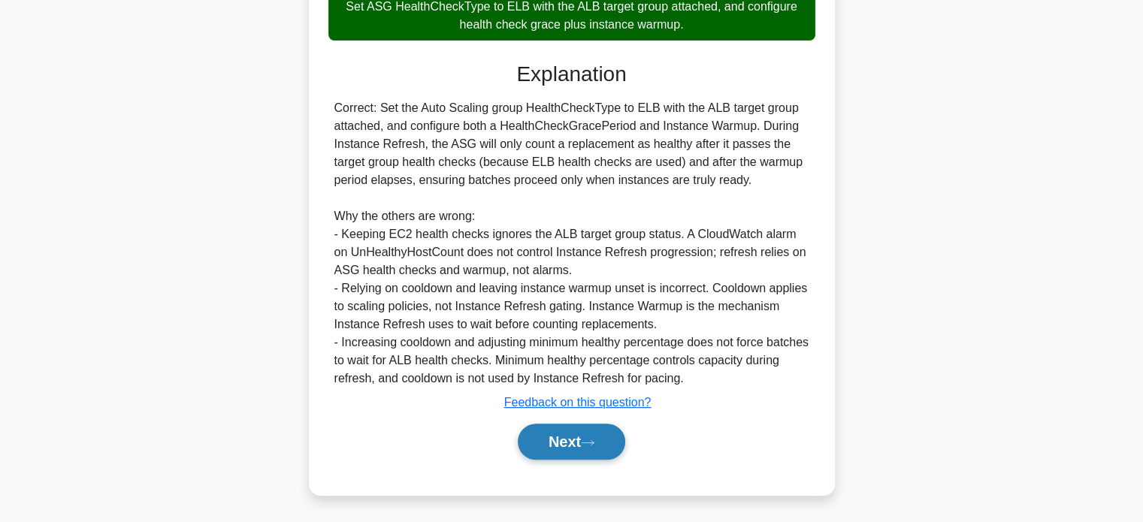
click at [584, 442] on button "Next" at bounding box center [571, 442] width 107 height 36
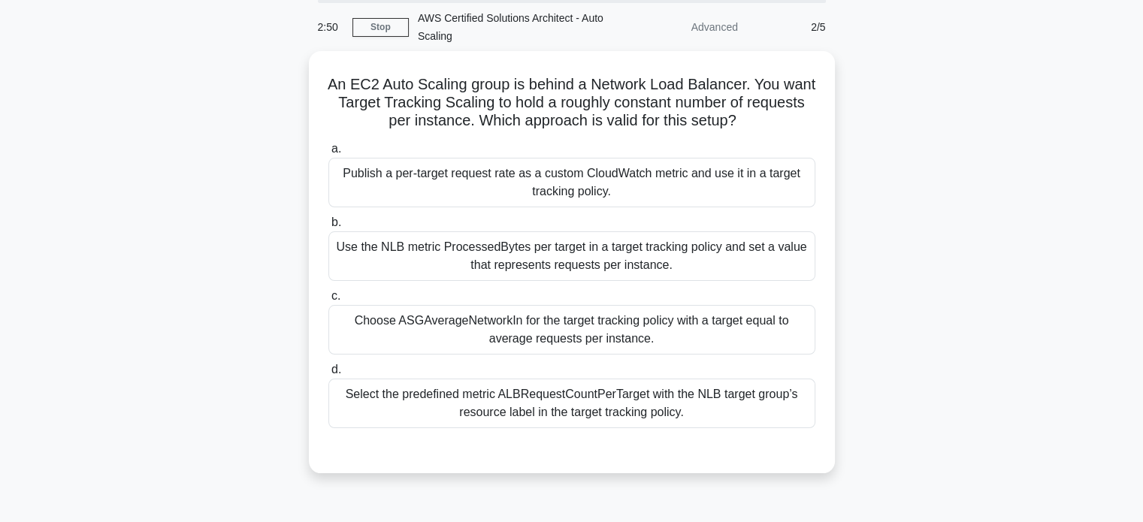
scroll to position [54, 0]
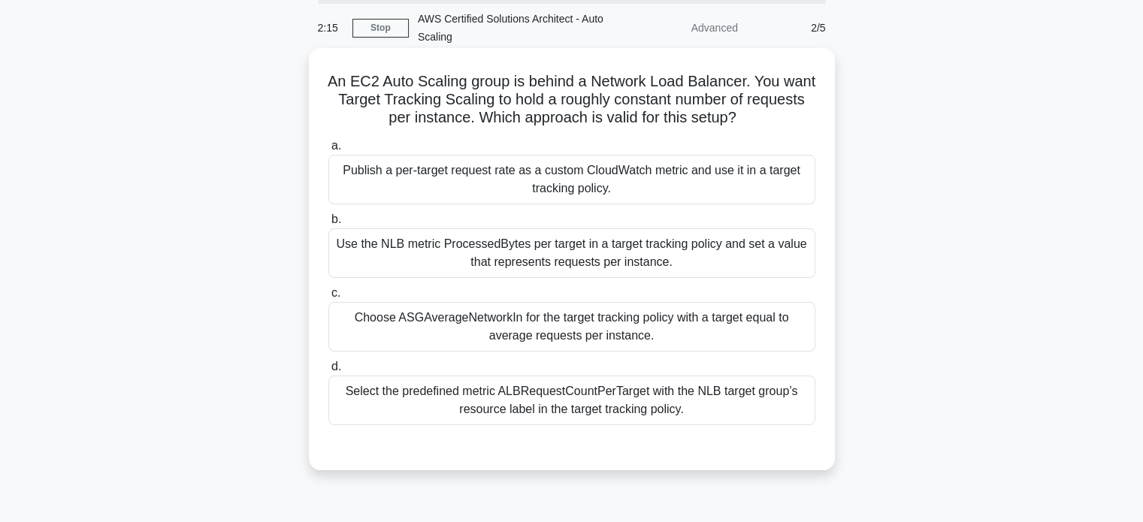
click at [733, 207] on div "a. Publish a per-target request rate as a custom CloudWatch metric and use it i…" at bounding box center [571, 281] width 505 height 295
click at [680, 201] on div "Publish a per-target request rate as a custom CloudWatch metric and use it in a…" at bounding box center [571, 180] width 487 height 50
click at [328, 151] on input "a. Publish a per-target request rate as a custom CloudWatch metric and use it i…" at bounding box center [328, 146] width 0 height 10
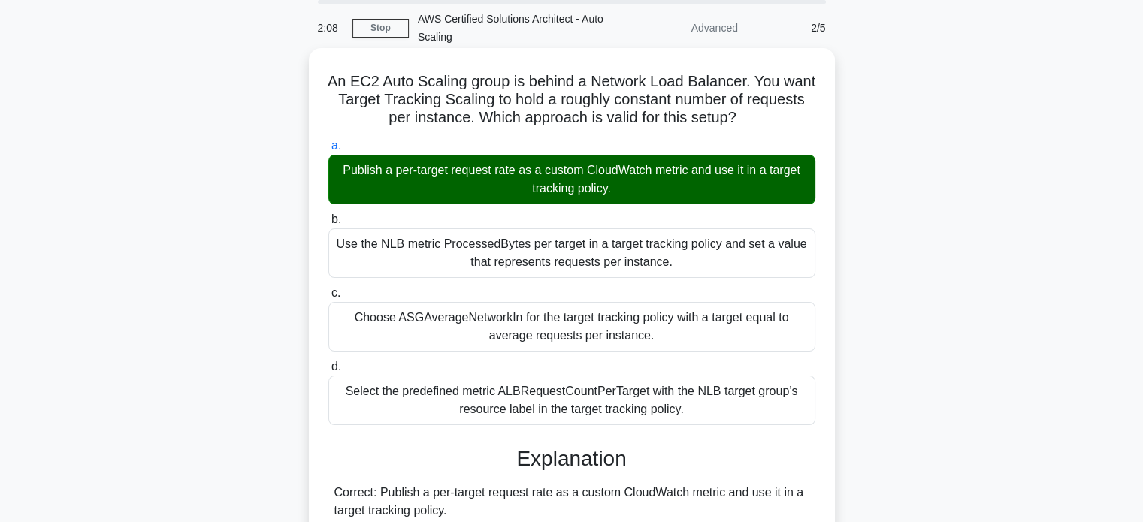
drag, startPoint x: 344, startPoint y: 80, endPoint x: 706, endPoint y: 414, distance: 492.4
click at [706, 414] on div "An EC2 Auto Scaling group is behind a Network Load Balancer. You want Target Tr…" at bounding box center [572, 491] width 514 height 874
copy div "An EC2 Auto Scaling group is behind a Network Load Balancer. You want Target Tr…"
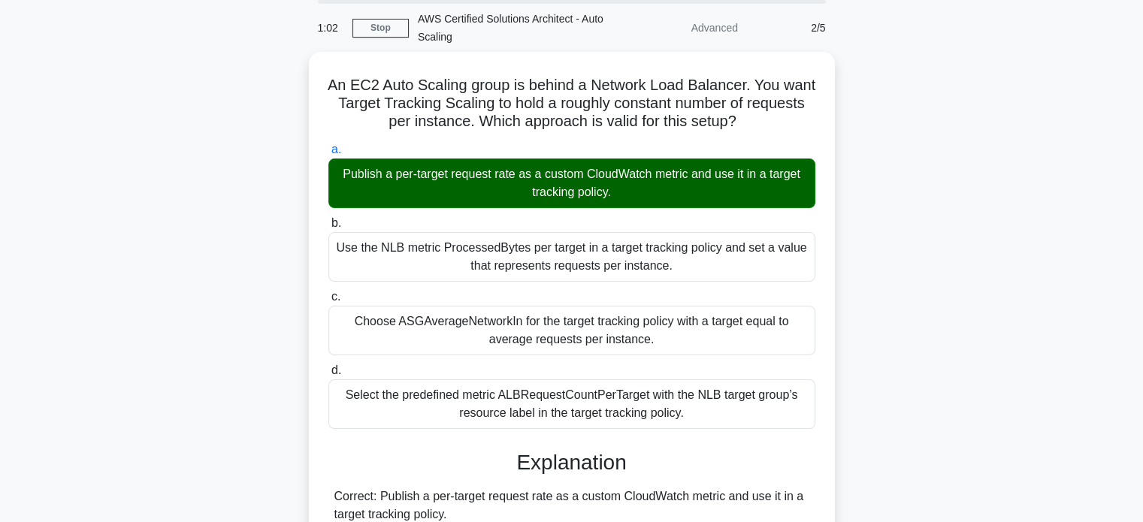
click at [842, 115] on div "An EC2 Auto Scaling group is behind a Network Load Balancer. You want Target Tr…" at bounding box center [572, 504] width 992 height 904
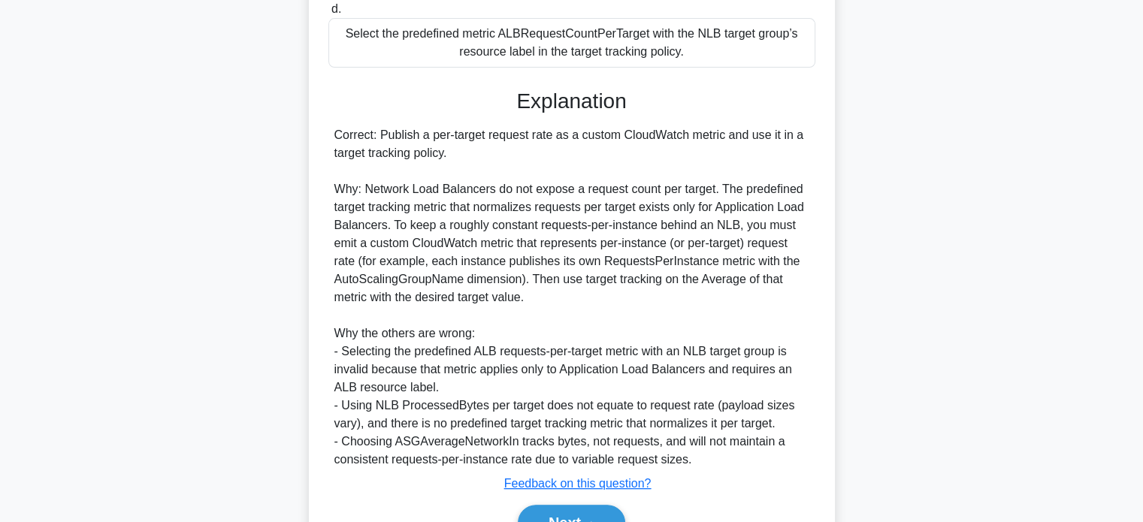
scroll to position [493, 0]
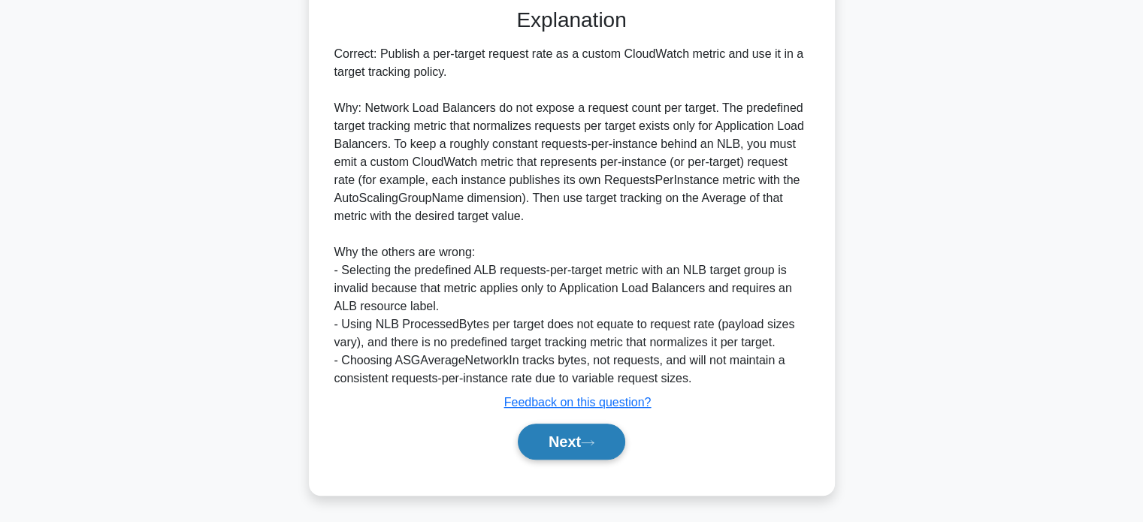
click at [601, 440] on button "Next" at bounding box center [571, 442] width 107 height 36
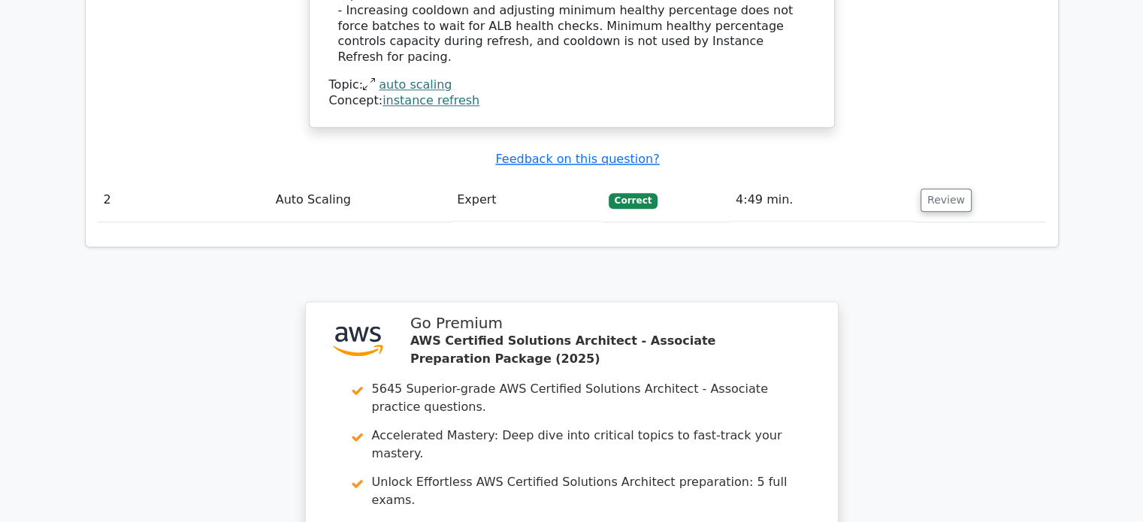
scroll to position [2199, 0]
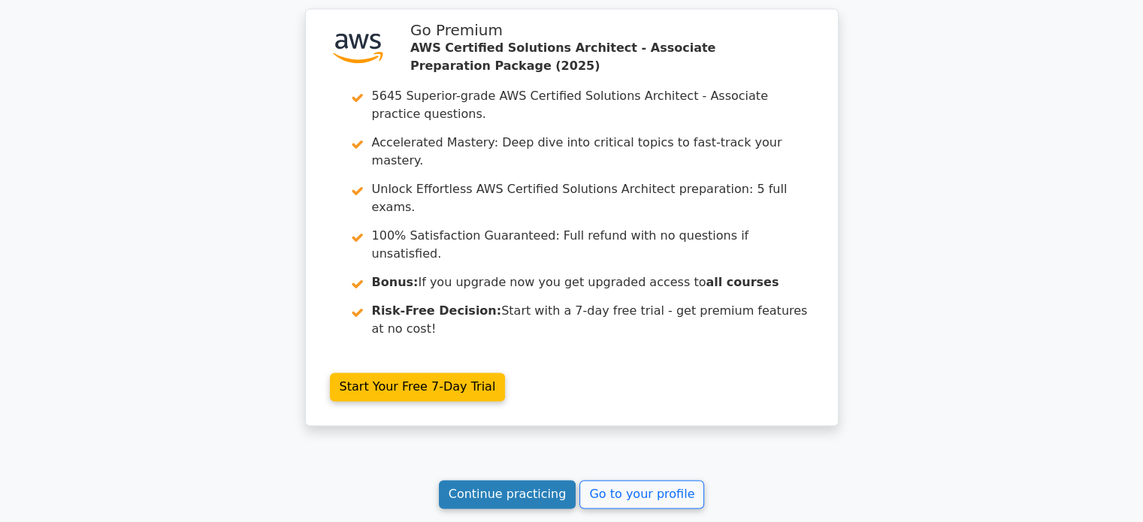
click at [518, 480] on link "Continue practicing" at bounding box center [508, 494] width 138 height 29
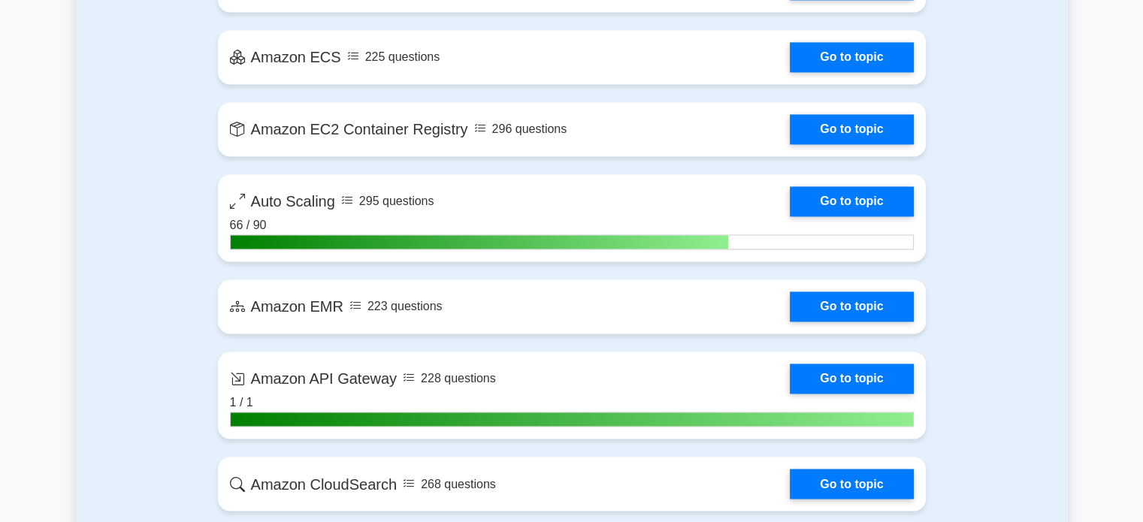
scroll to position [2447, 0]
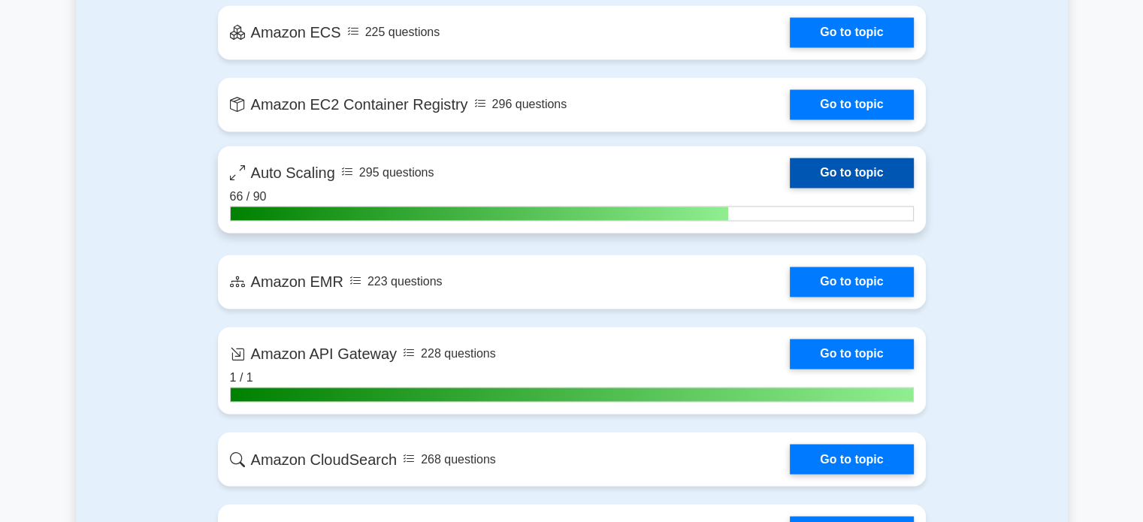
click at [844, 177] on link "Go to topic" at bounding box center [851, 173] width 123 height 30
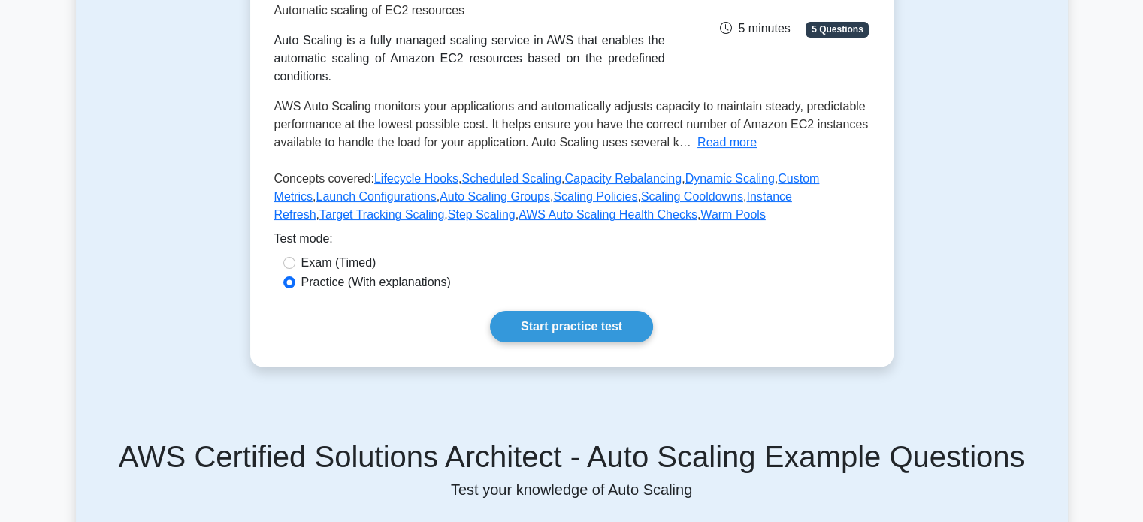
scroll to position [343, 0]
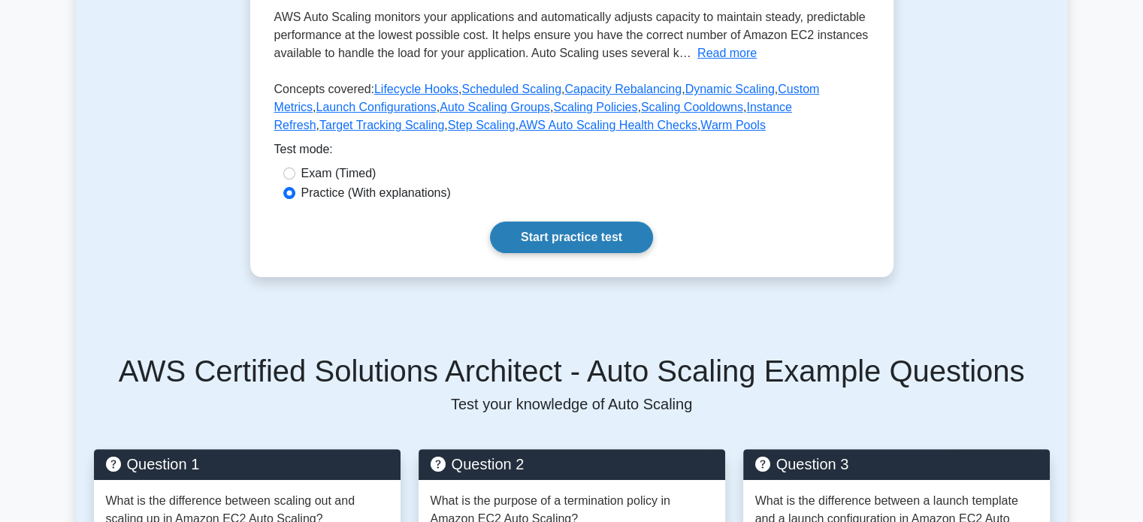
click at [618, 239] on link "Start practice test" at bounding box center [571, 238] width 163 height 32
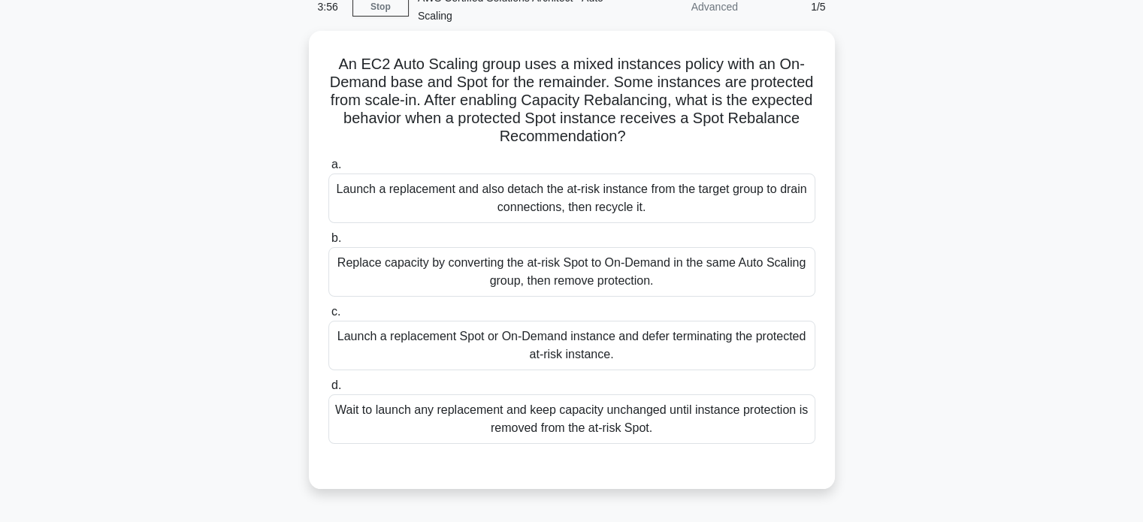
scroll to position [77, 0]
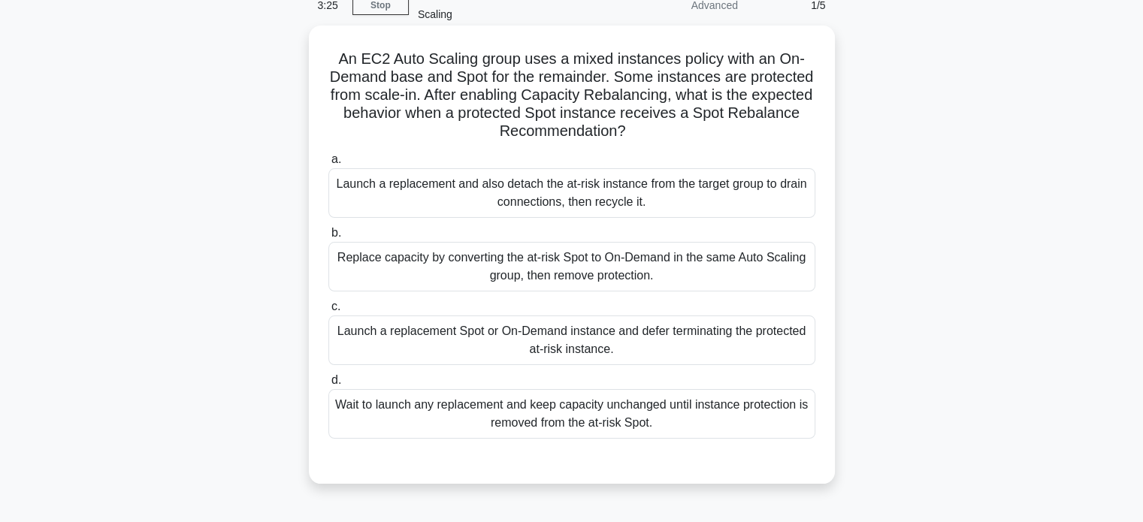
click at [549, 337] on div "Launch a replacement Spot or On-Demand instance and defer terminating the prote…" at bounding box center [571, 341] width 487 height 50
click at [328, 312] on input "c. Launch a replacement Spot or On-Demand instance and defer terminating the pr…" at bounding box center [328, 307] width 0 height 10
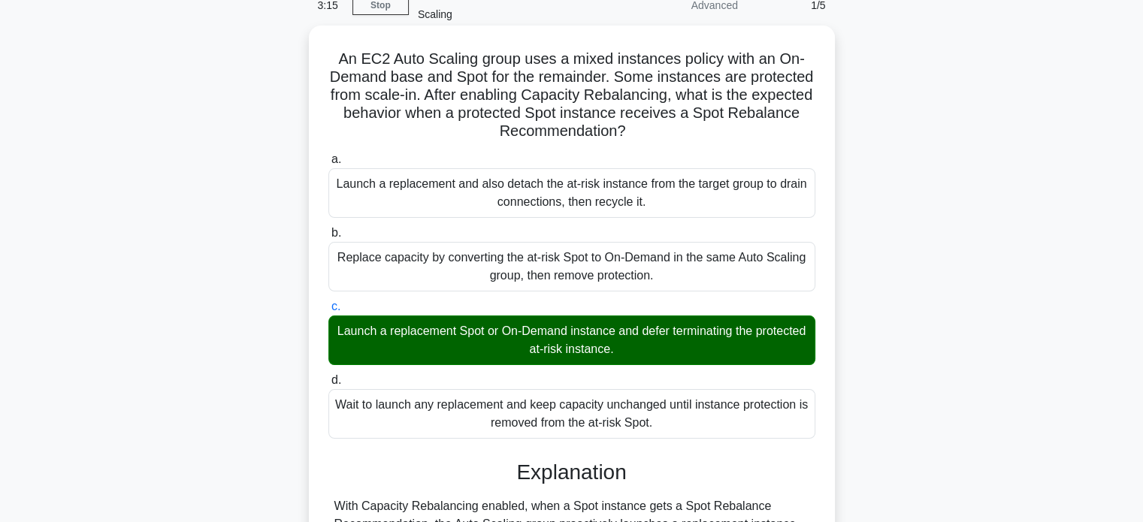
drag, startPoint x: 338, startPoint y: 57, endPoint x: 673, endPoint y: 440, distance: 508.5
click at [673, 440] on div "An EC2 Auto Scaling group uses a mixed instances policy with an On-Demand base …" at bounding box center [572, 451] width 514 height 838
copy div "Lo IP4 Dolo Sitamet conse adip e seddo eiusmodte incidi utla et Do-Magnaa enim …"
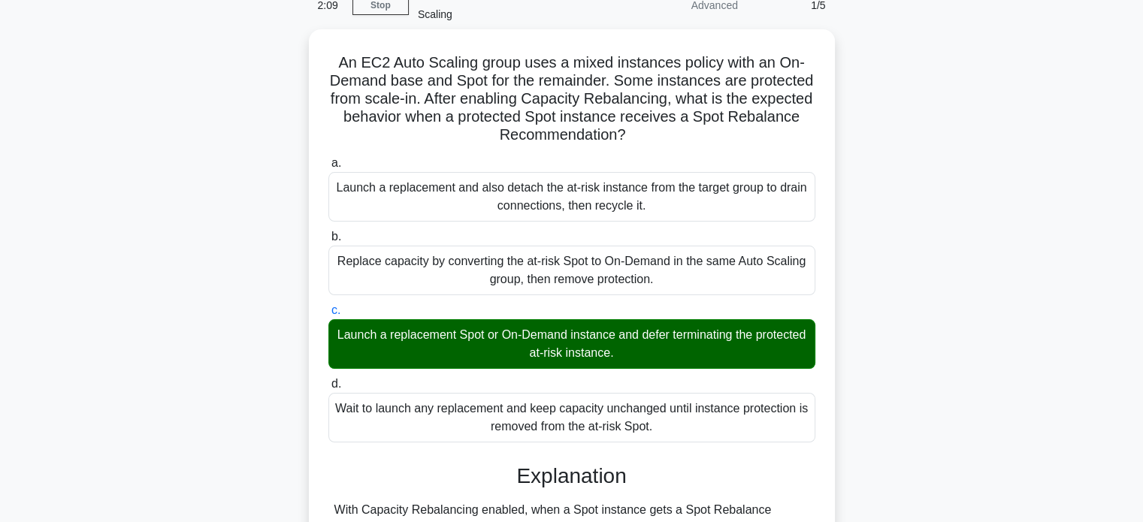
click at [931, 137] on div "An EC2 Auto Scaling group uses a mixed instances policy with an On-Demand base …" at bounding box center [572, 463] width 992 height 868
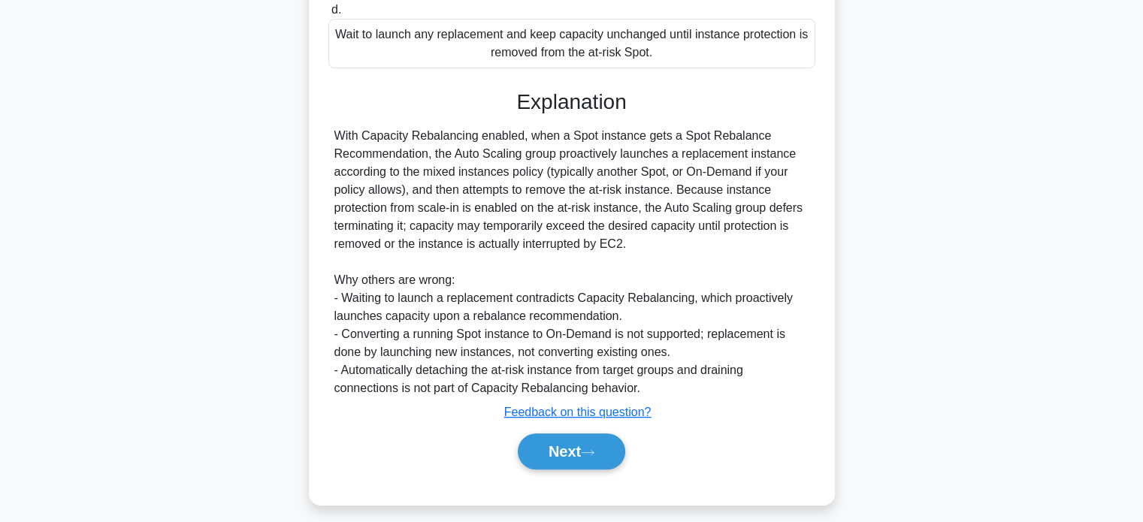
scroll to position [457, 0]
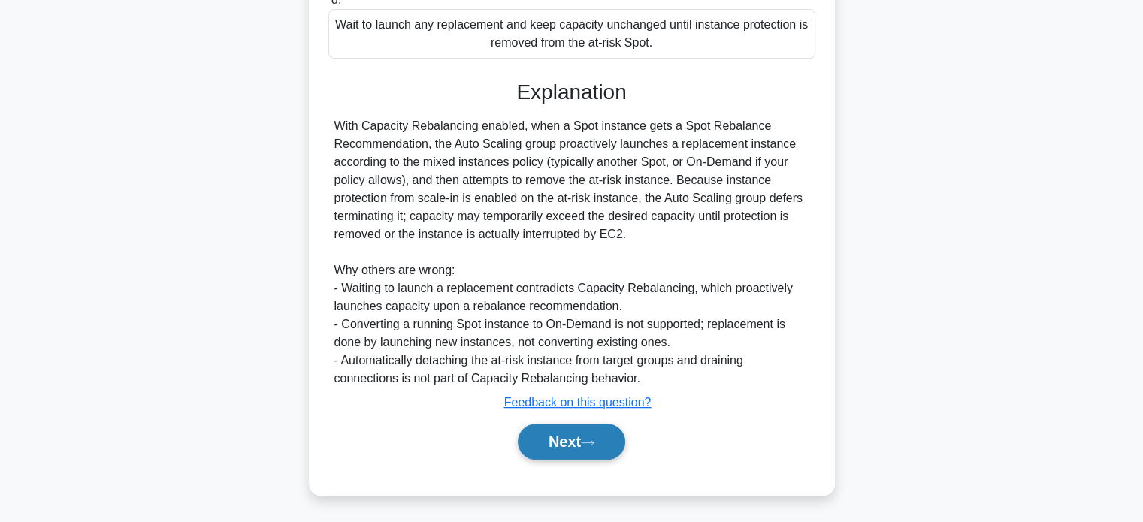
click at [600, 434] on button "Next" at bounding box center [571, 442] width 107 height 36
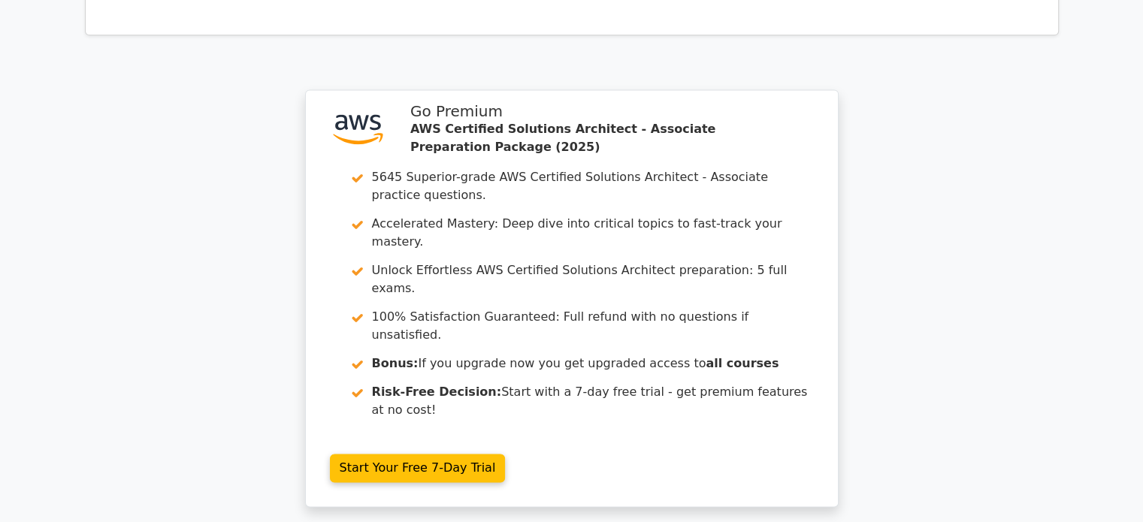
scroll to position [2174, 0]
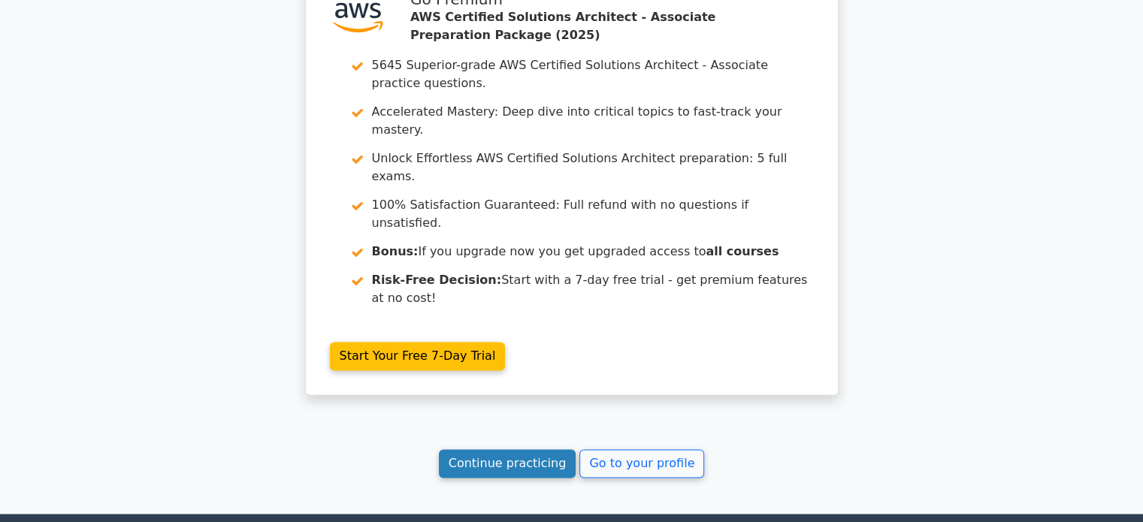
click at [543, 449] on link "Continue practicing" at bounding box center [508, 463] width 138 height 29
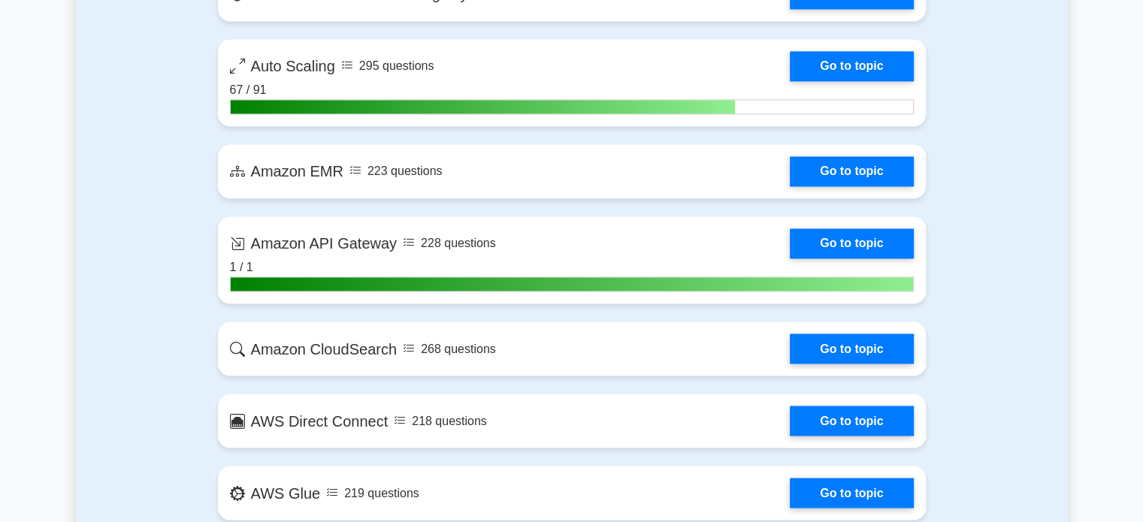
scroll to position [2551, 0]
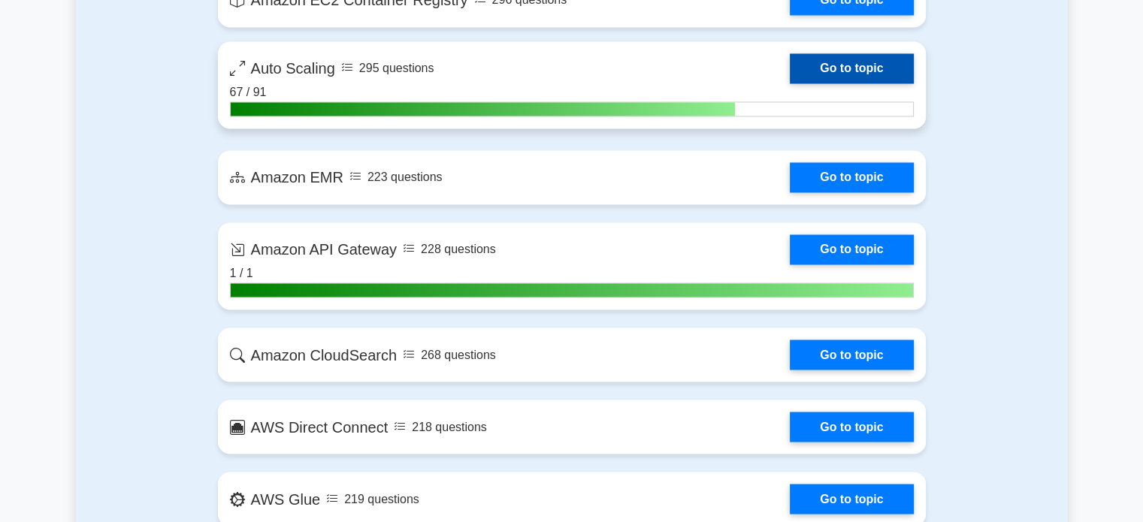
click at [842, 62] on link "Go to topic" at bounding box center [851, 68] width 123 height 30
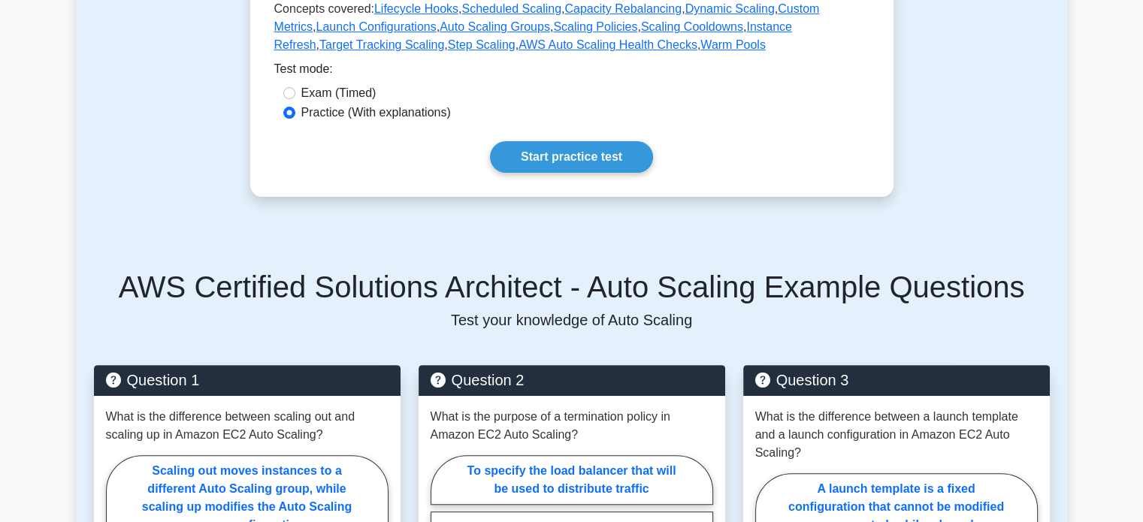
scroll to position [430, 0]
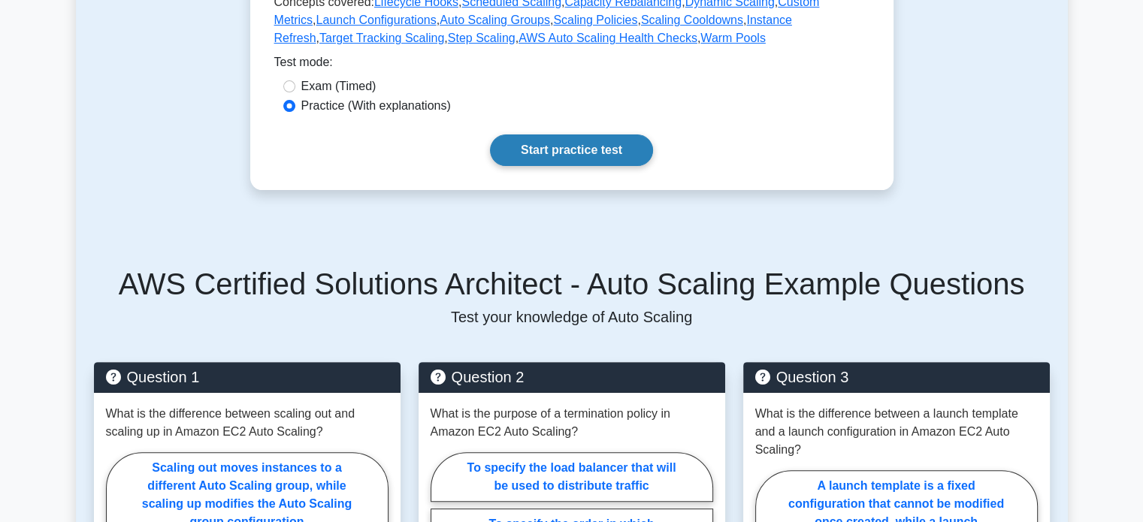
click at [619, 144] on link "Start practice test" at bounding box center [571, 150] width 163 height 32
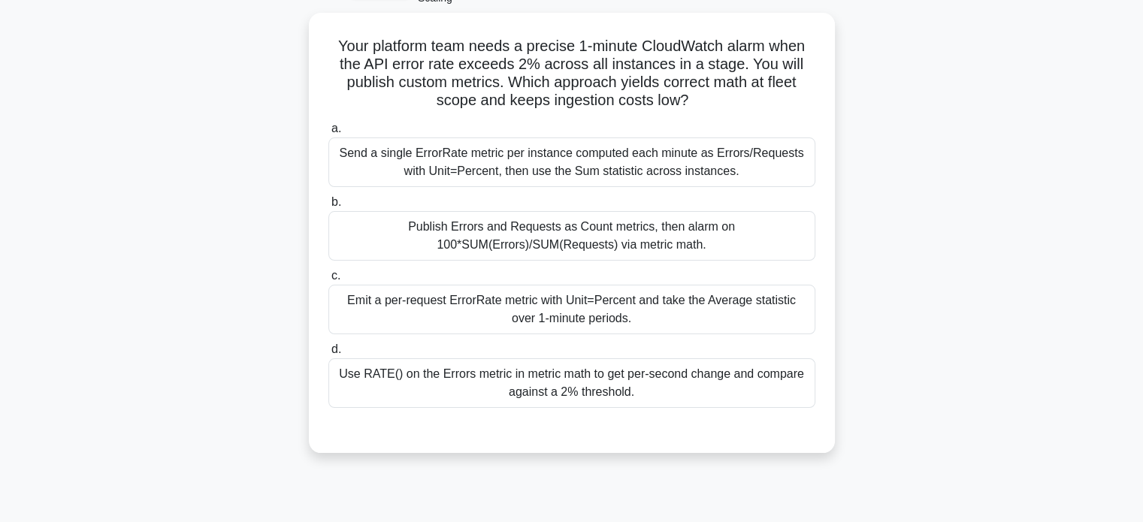
scroll to position [96, 0]
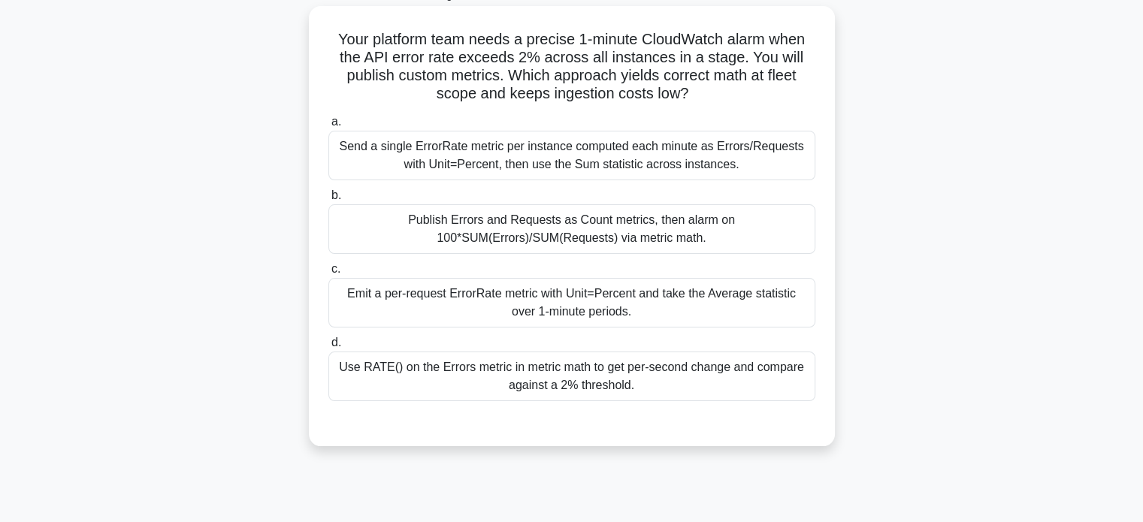
click at [689, 158] on div "Send a single ErrorRate metric per instance computed each minute as Errors/Requ…" at bounding box center [571, 156] width 487 height 50
click at [328, 127] on input "a. Send a single ErrorRate metric per instance computed each minute as Errors/R…" at bounding box center [328, 122] width 0 height 10
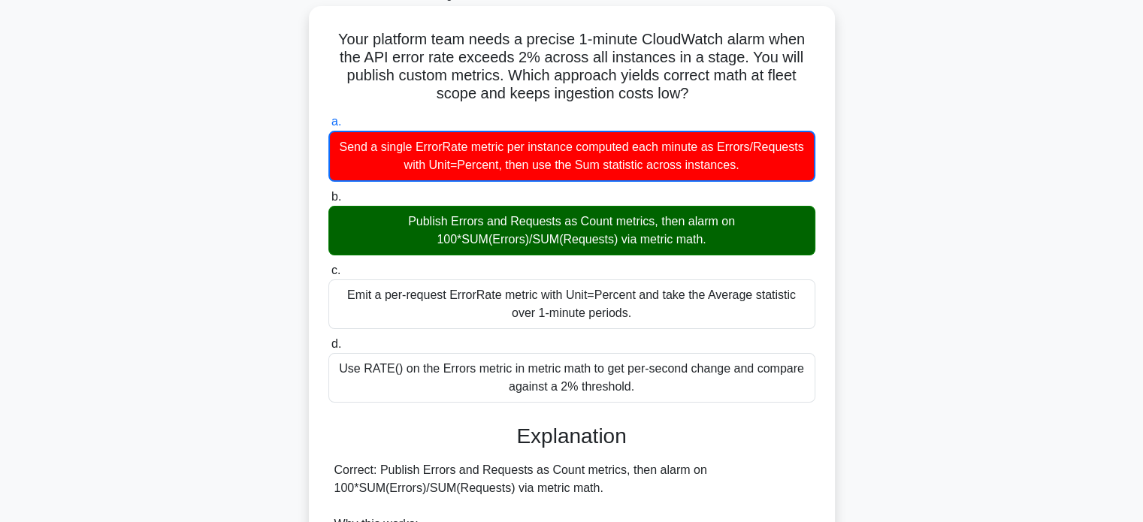
drag, startPoint x: 334, startPoint y: 38, endPoint x: 644, endPoint y: 386, distance: 466.7
click at [644, 386] on div "Your platform team needs a precise 1-minute CloudWatch alarm when the API error…" at bounding box center [572, 486] width 514 height 948
copy div "Your platform team needs a precise 1-minute CloudWatch alarm when the API error…"
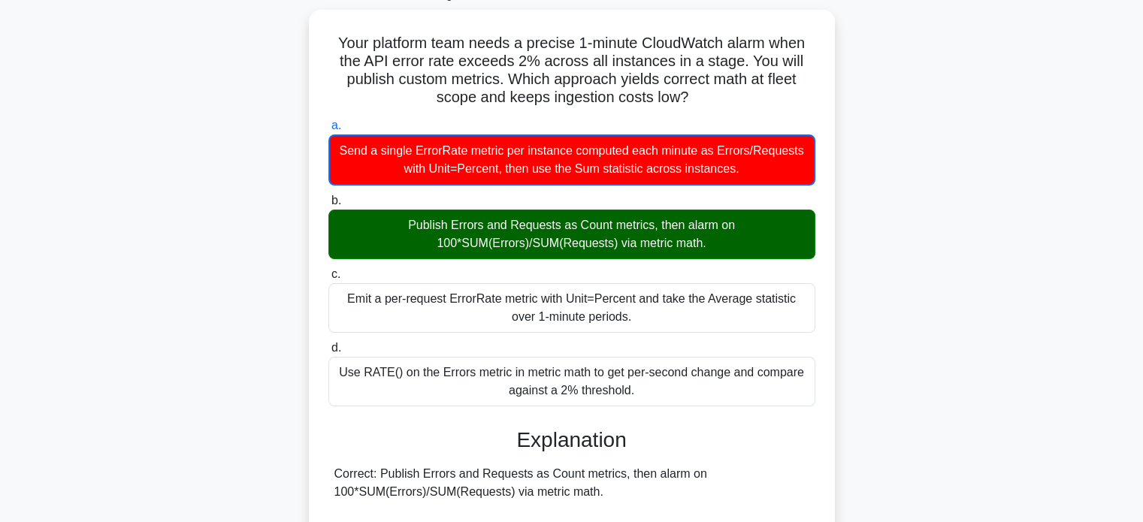
scroll to position [0, 0]
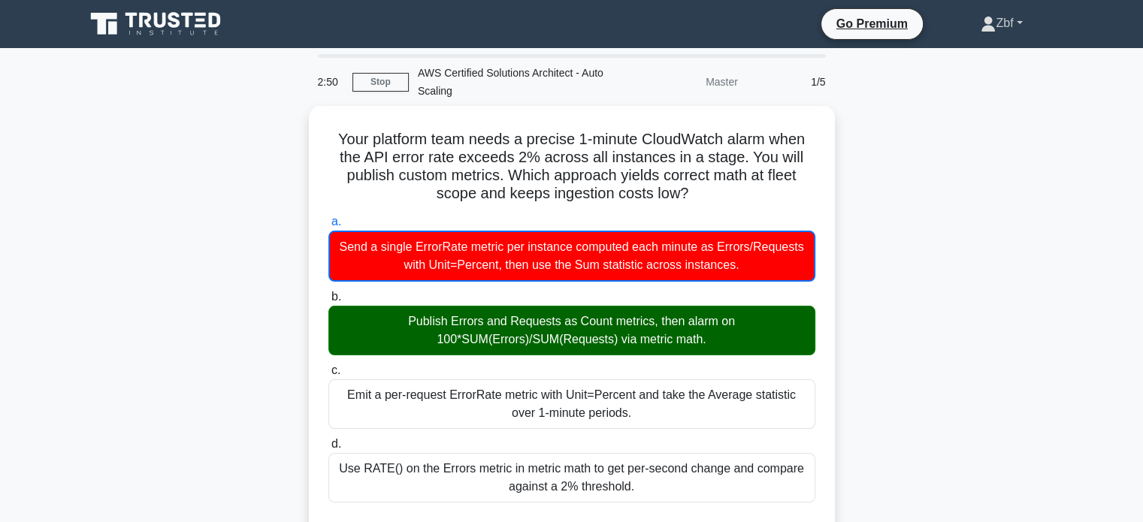
click at [1002, 34] on link "Zbf" at bounding box center [1000, 23] width 113 height 30
click at [992, 53] on link "Profile" at bounding box center [1004, 59] width 119 height 24
